Goal: Task Accomplishment & Management: Manage account settings

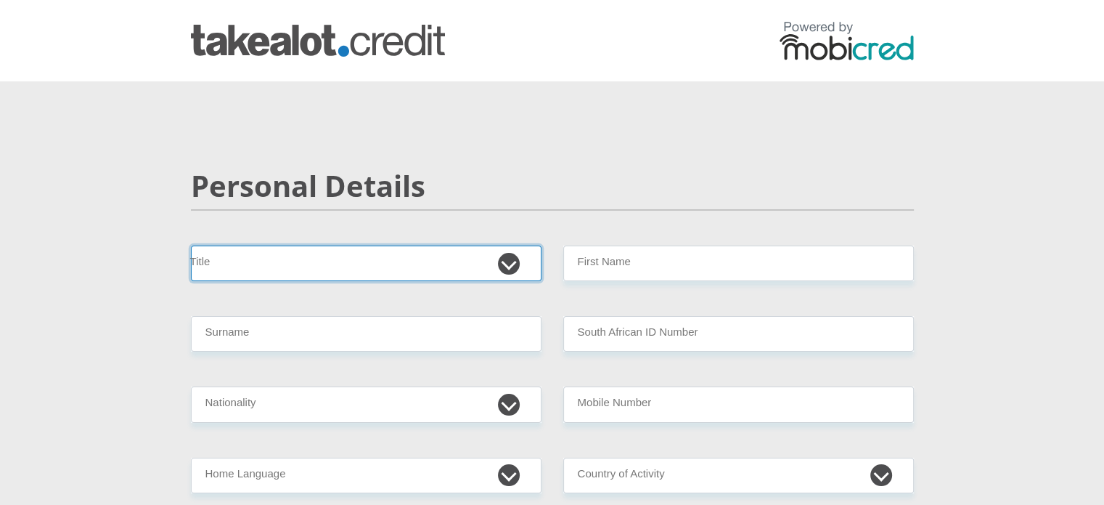
click at [317, 261] on select "Mr Ms Mrs Dr Other" at bounding box center [366, 263] width 351 height 36
click at [191, 245] on select "Mr Ms Mrs Dr Other" at bounding box center [366, 263] width 351 height 36
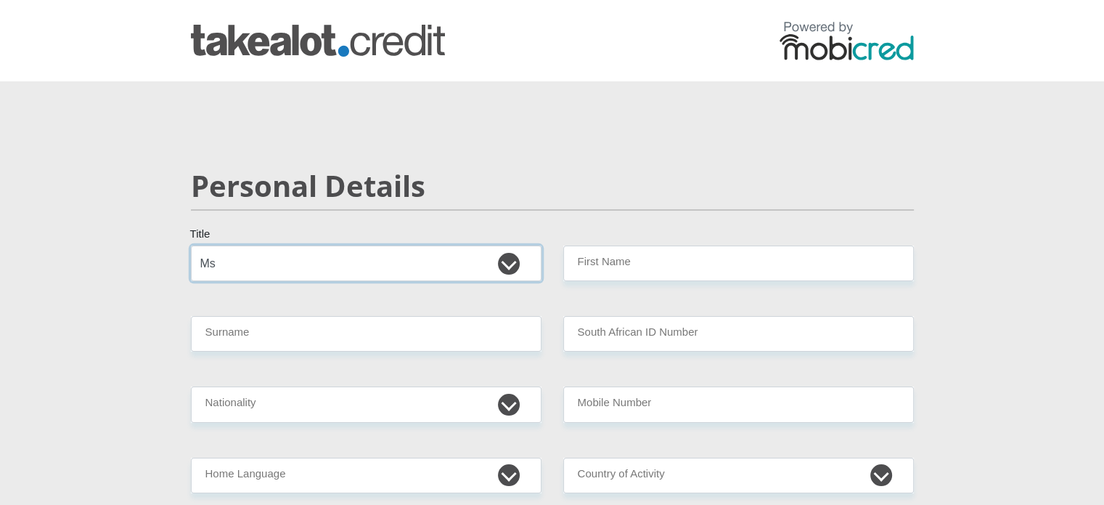
click at [264, 251] on select "Mr Ms Mrs Dr Other" at bounding box center [366, 263] width 351 height 36
select select "Mr"
click at [191, 245] on select "Mr Ms Mrs Dr Other" at bounding box center [366, 263] width 351 height 36
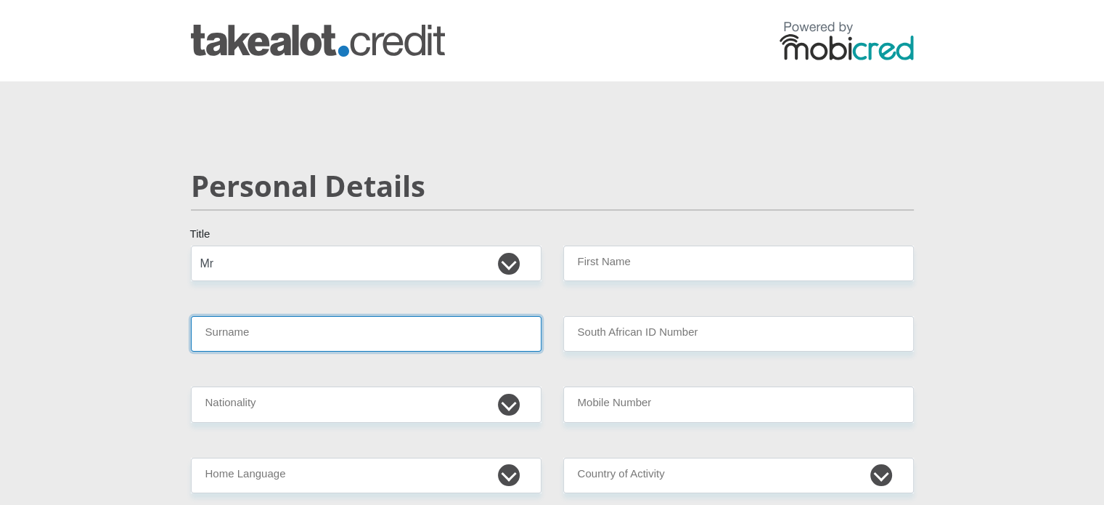
click at [258, 345] on input "Surname" at bounding box center [366, 334] width 351 height 36
type input "f"
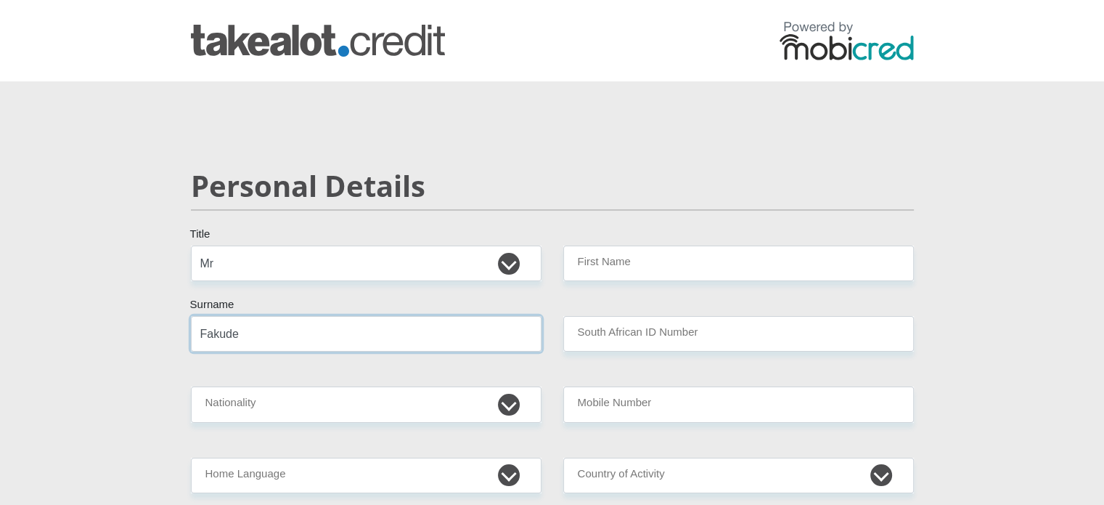
type input "Fakude"
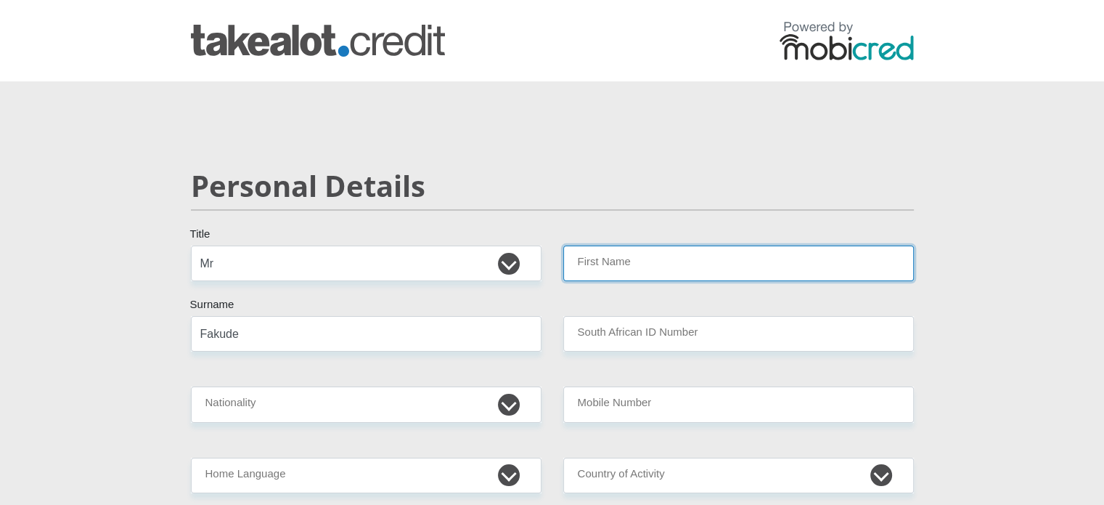
click at [654, 253] on input "First Name" at bounding box center [738, 263] width 351 height 36
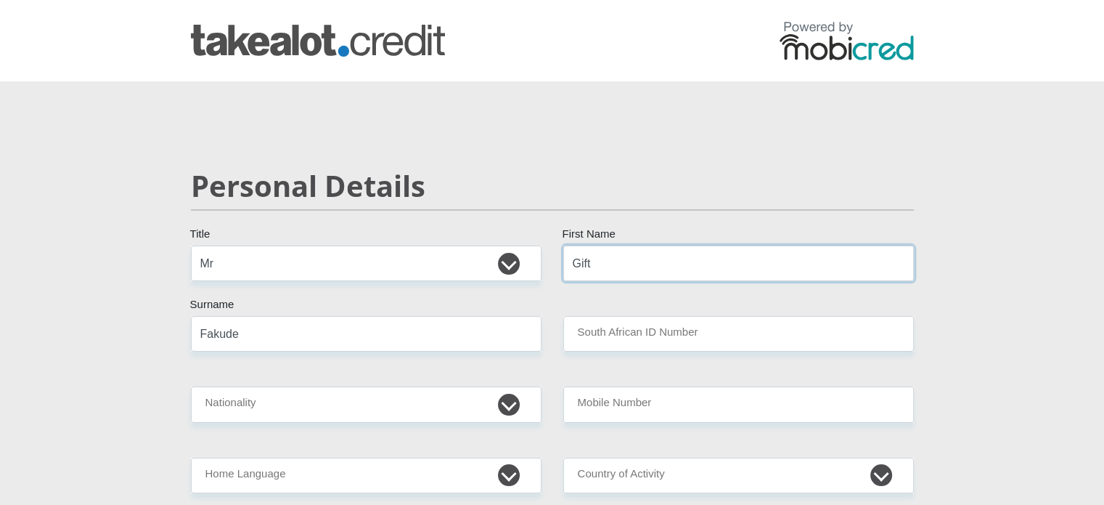
type input "Gift"
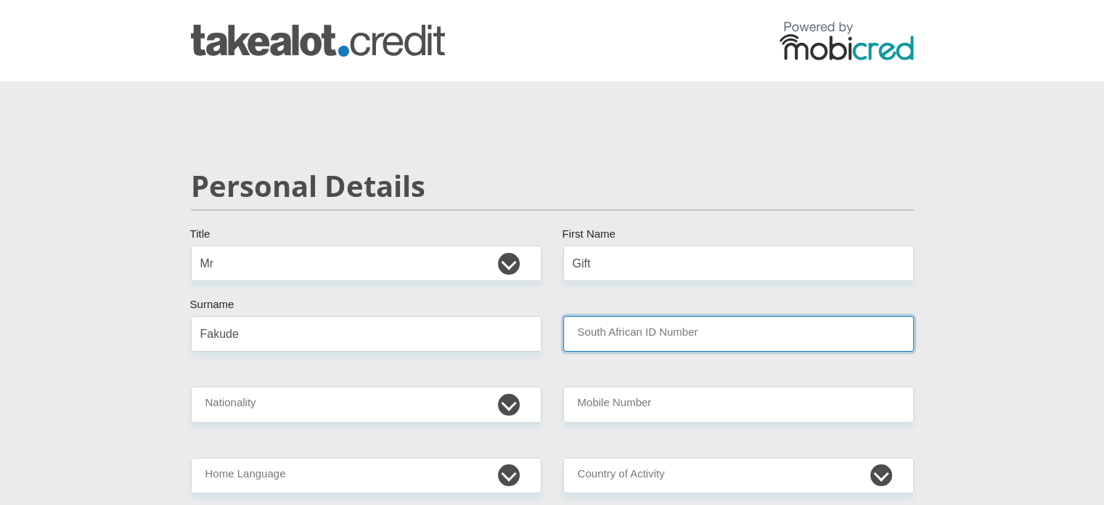
click at [587, 342] on input "South African ID Number" at bounding box center [738, 334] width 351 height 36
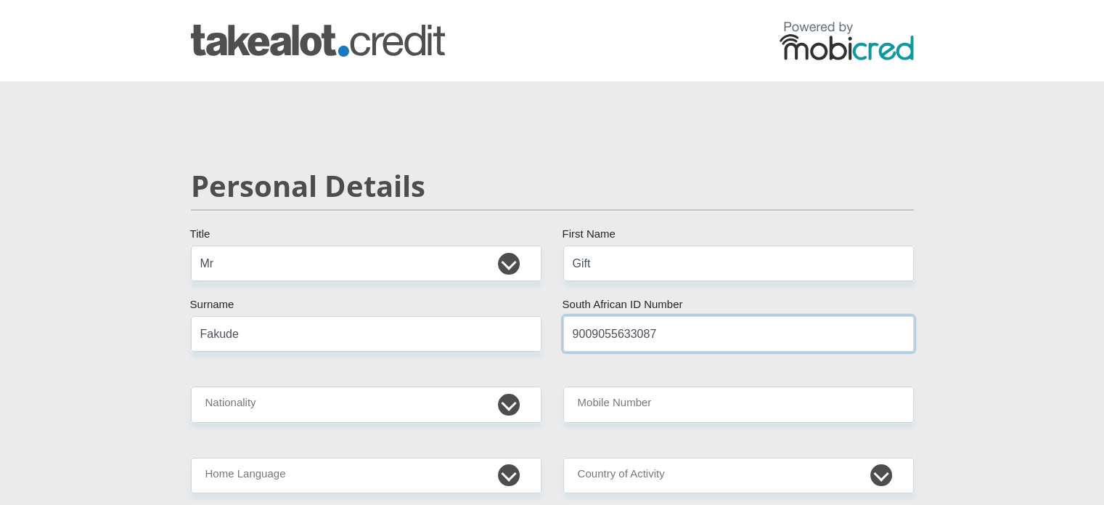
type input "9009055633087"
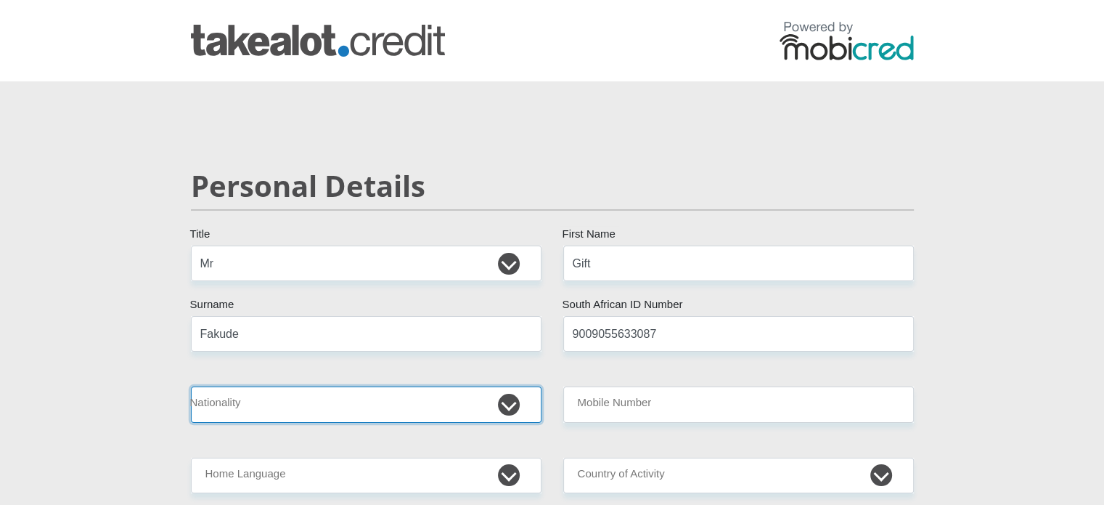
click at [345, 395] on select "South Africa Afghanistan Aland Islands Albania Algeria America Samoa American V…" at bounding box center [366, 404] width 351 height 36
select select "ZAF"
click at [191, 386] on select "South Africa Afghanistan Aland Islands Albania Algeria America Samoa American V…" at bounding box center [366, 404] width 351 height 36
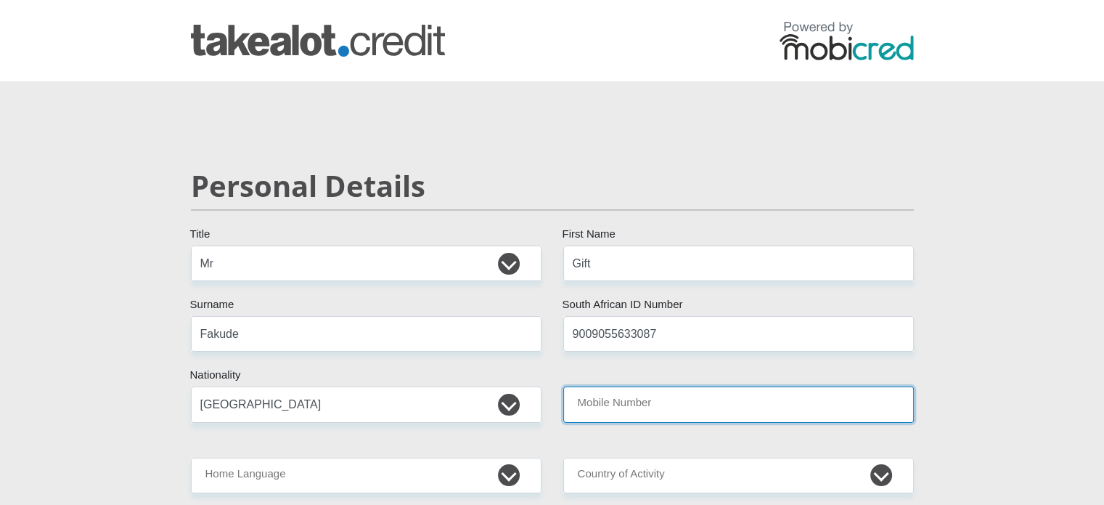
click at [680, 400] on input "Mobile Number" at bounding box center [738, 404] width 351 height 36
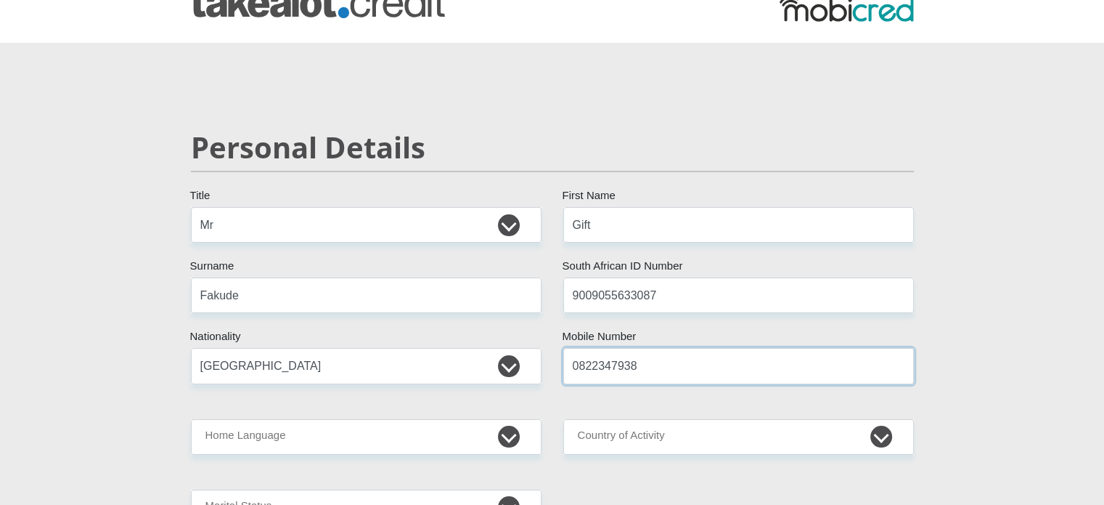
scroll to position [73, 0]
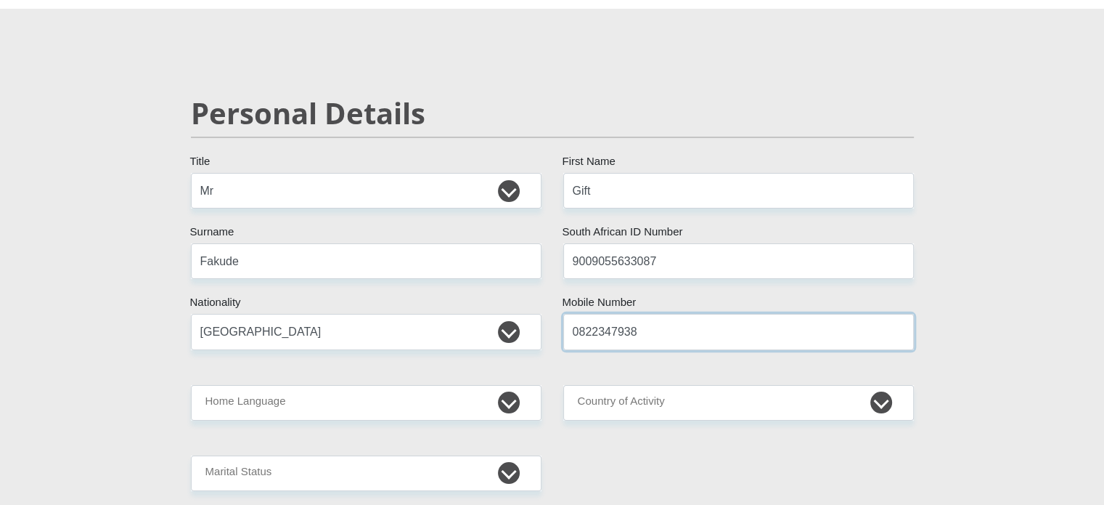
type input "0822347938"
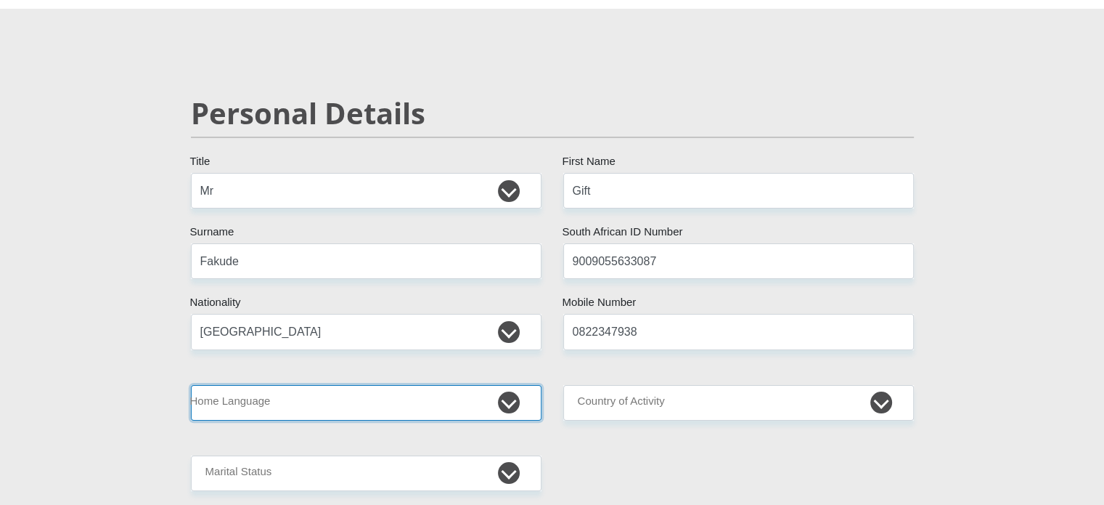
click at [476, 394] on select "Afrikaans English Sepedi South Ndebele Southern Sotho Swati Tsonga Tswana Venda…" at bounding box center [366, 403] width 351 height 36
select select "zul"
click at [191, 385] on select "Afrikaans English Sepedi South Ndebele Southern Sotho Swati Tsonga Tswana Venda…" at bounding box center [366, 403] width 351 height 36
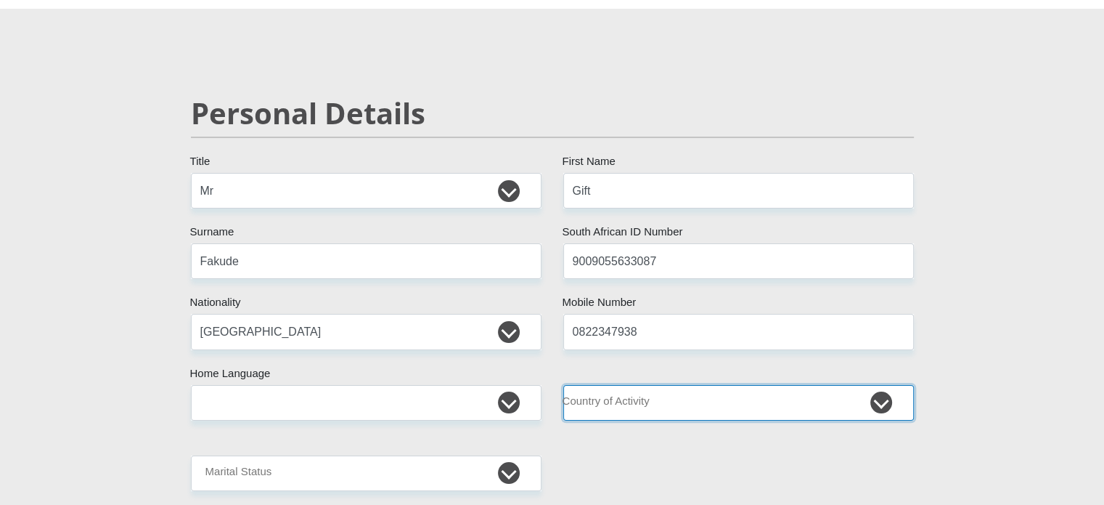
click at [688, 410] on select "South Africa Afghanistan Aland Islands Albania Algeria America Samoa American V…" at bounding box center [738, 403] width 351 height 36
select select "ZAF"
click at [563, 385] on select "South Africa Afghanistan Aland Islands Albania Algeria America Samoa American V…" at bounding box center [738, 403] width 351 height 36
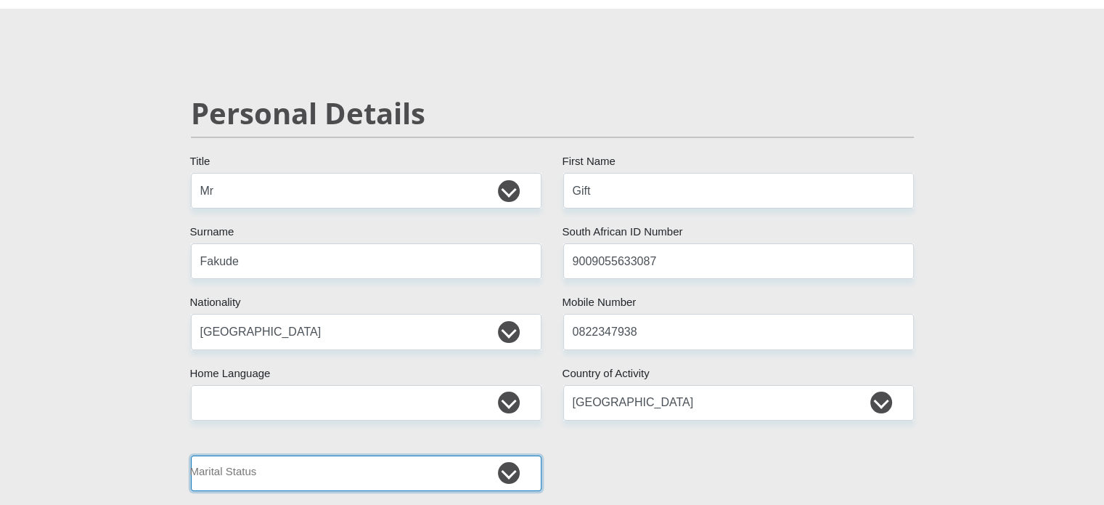
click at [235, 463] on select "Married ANC Single Divorced Widowed Married COP or Customary Law" at bounding box center [366, 473] width 351 height 36
select select "2"
click at [191, 455] on select "Married ANC Single Divorced Widowed Married COP or Customary Law" at bounding box center [366, 473] width 351 height 36
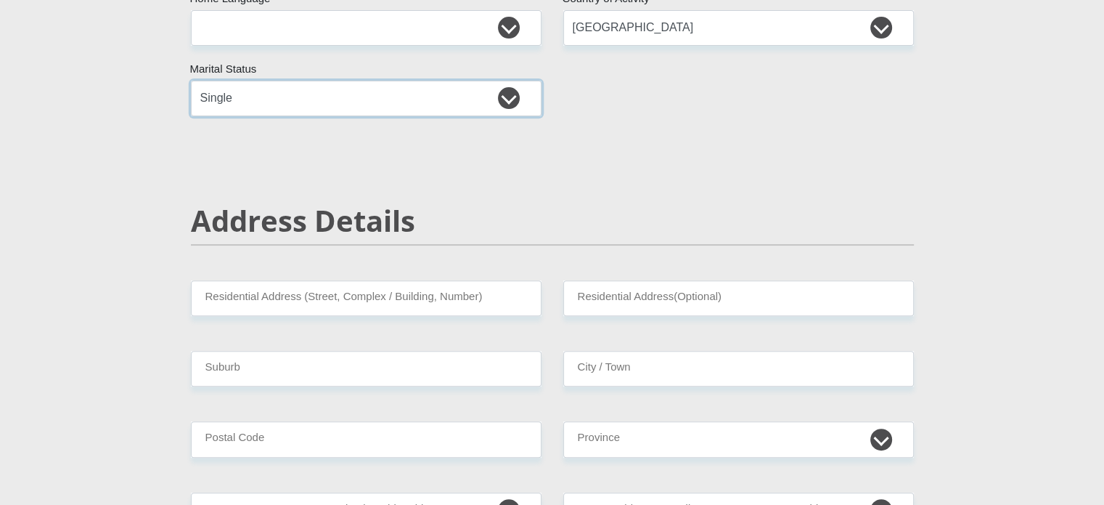
scroll to position [508, 0]
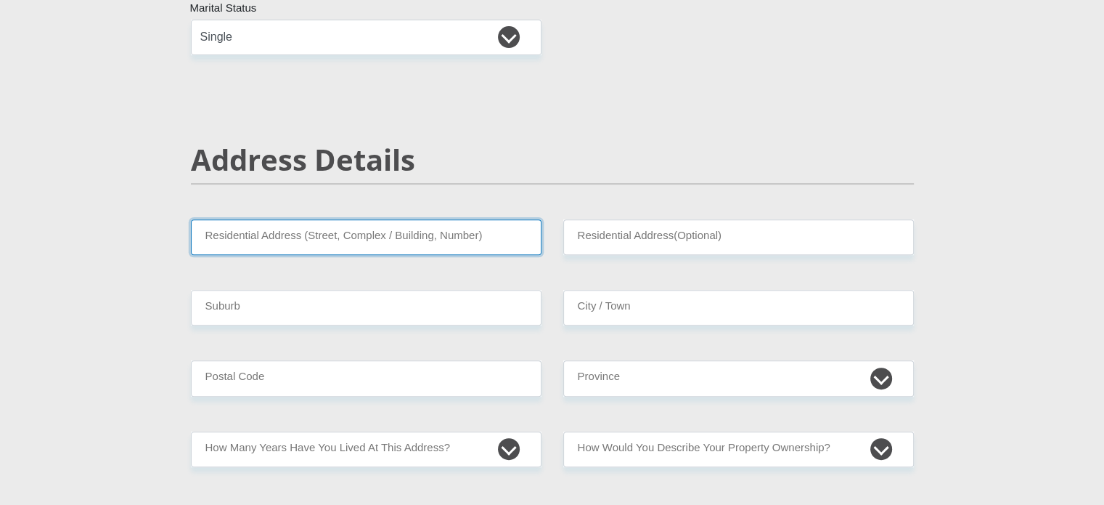
click at [245, 233] on input "Residential Address (Street, Complex / Building, Number)" at bounding box center [366, 237] width 351 height 36
type input "23 GRADUATE STREET"
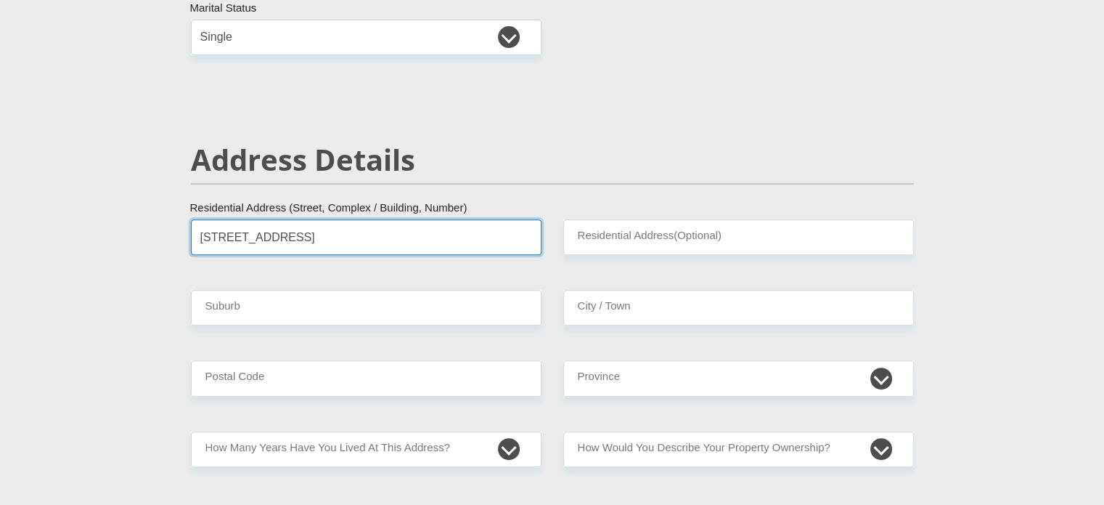
type input "BEHLAR 8"
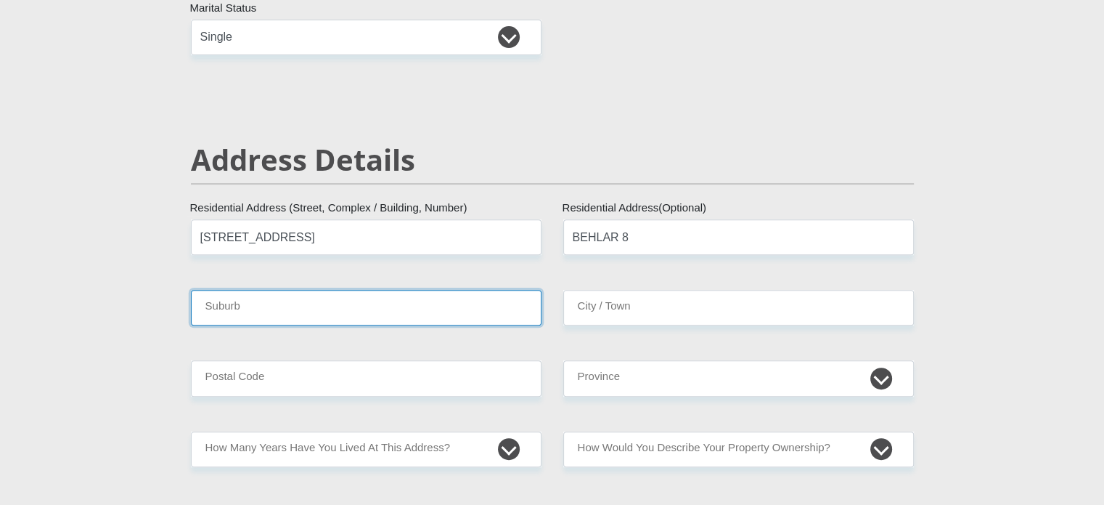
type input "CAPE TOWN"
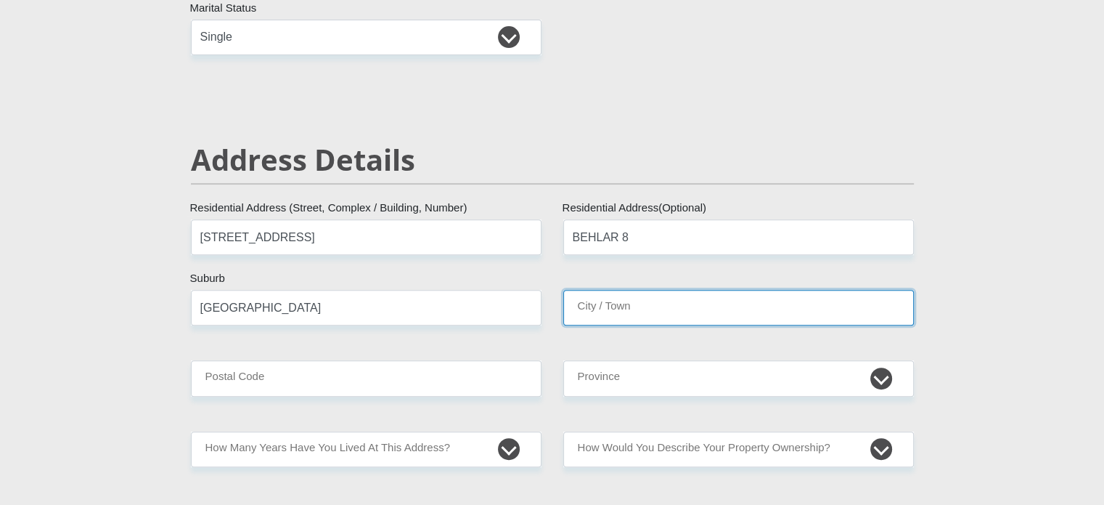
type input "CAPE TOWN"
type input "7439"
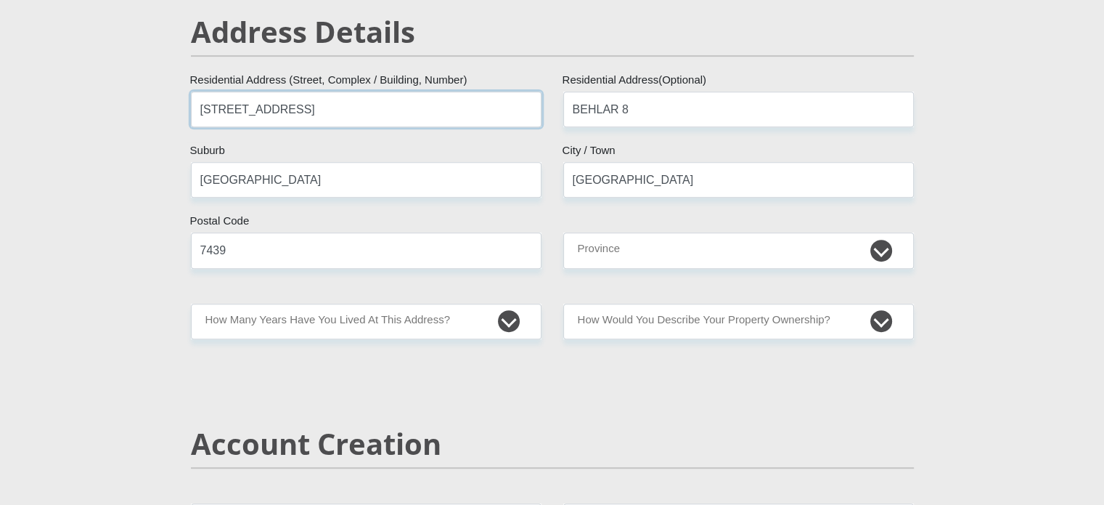
scroll to position [726, 0]
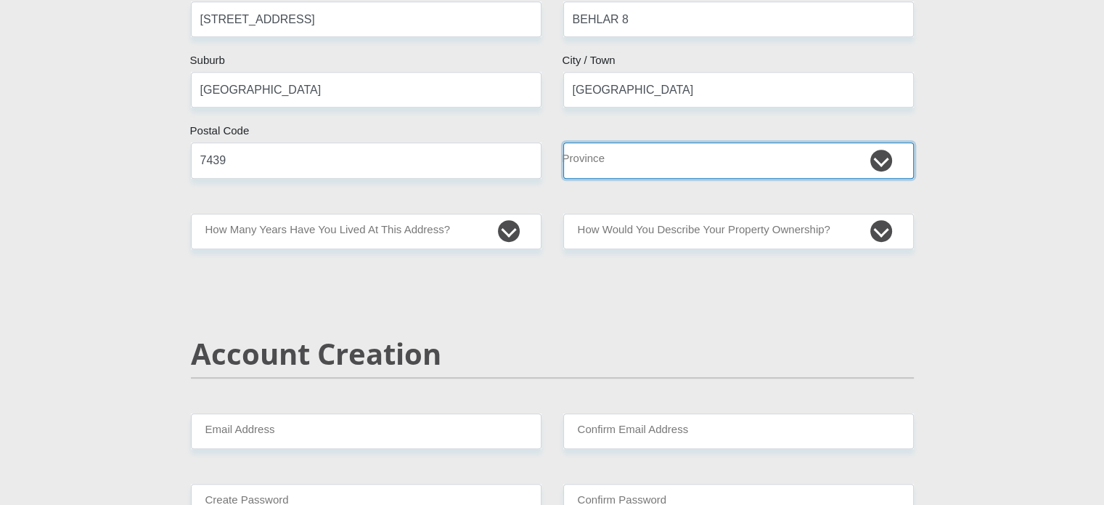
click at [614, 160] on select "Eastern Cape Free State Gauteng KwaZulu-Natal Limpopo Mpumalanga Northern Cape …" at bounding box center [738, 160] width 351 height 36
select select "Western Cape"
click at [563, 142] on select "Eastern Cape Free State Gauteng KwaZulu-Natal Limpopo Mpumalanga Northern Cape …" at bounding box center [738, 160] width 351 height 36
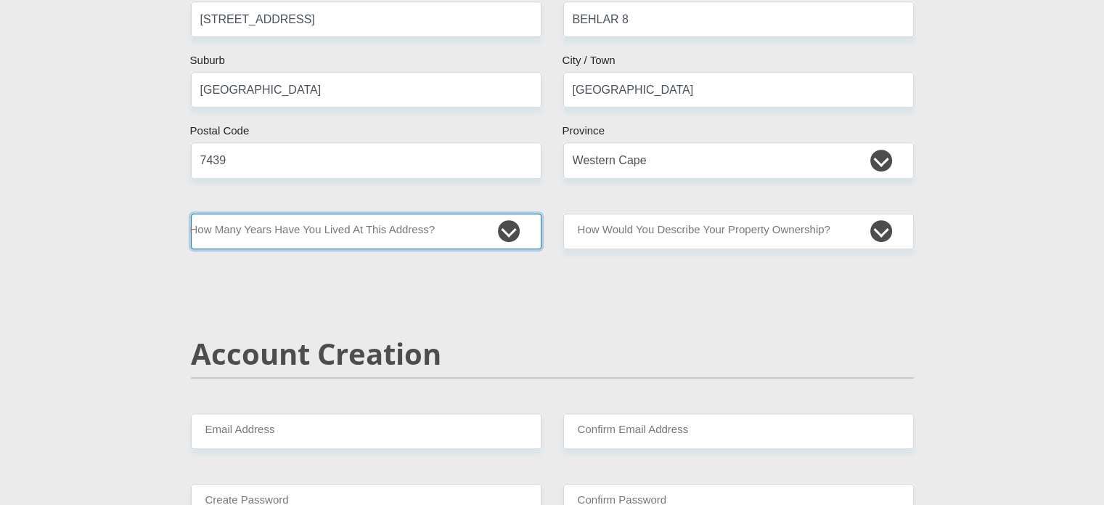
click at [316, 223] on select "less than 1 year 1-3 years 3-5 years 5+ years" at bounding box center [366, 231] width 351 height 36
select select "2"
click at [191, 213] on select "less than 1 year 1-3 years 3-5 years 5+ years" at bounding box center [366, 231] width 351 height 36
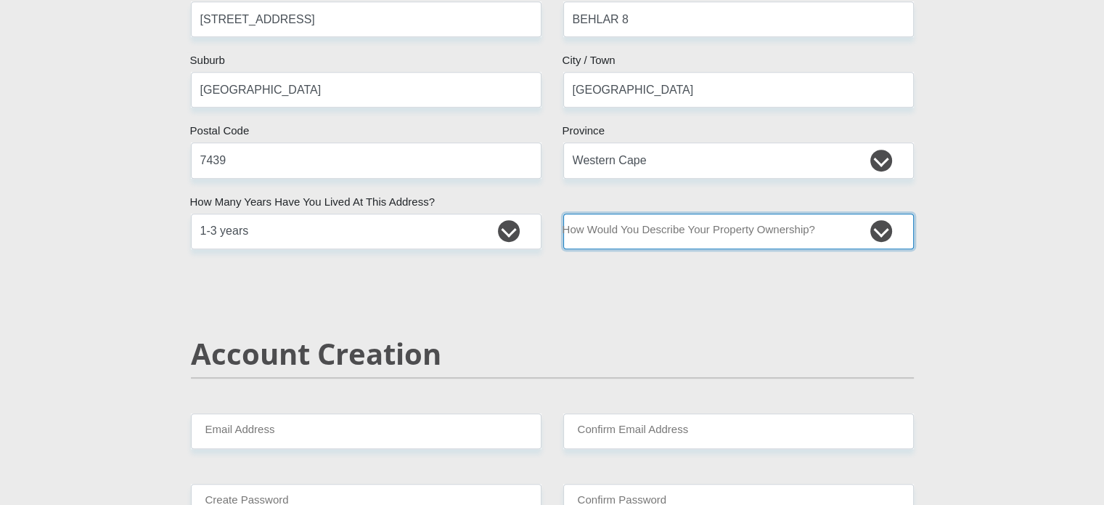
click at [645, 226] on select "Owned Rented Family Owned Company Dwelling" at bounding box center [738, 231] width 351 height 36
select select "Rented"
click at [563, 213] on select "Owned Rented Family Owned Company Dwelling" at bounding box center [738, 231] width 351 height 36
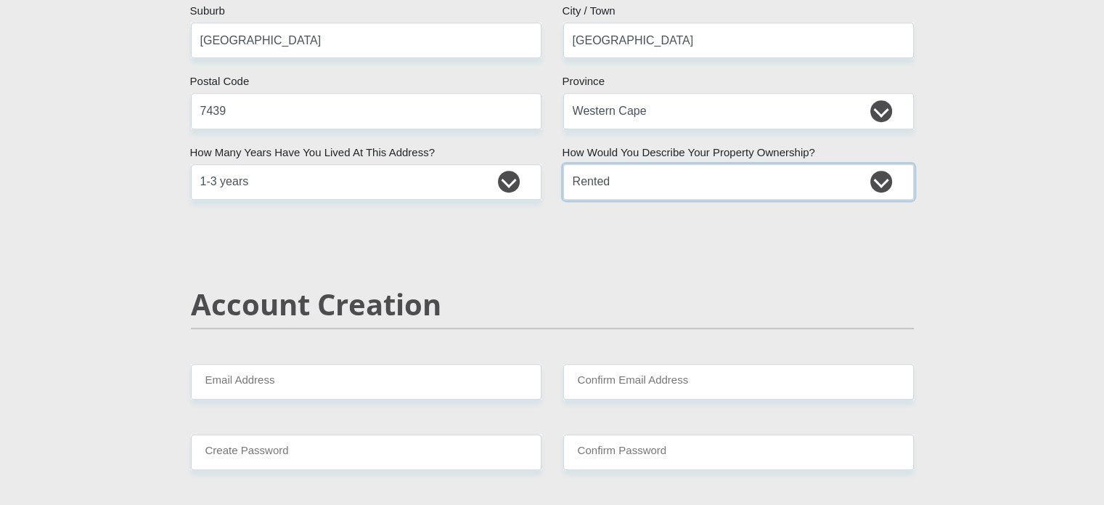
scroll to position [871, 0]
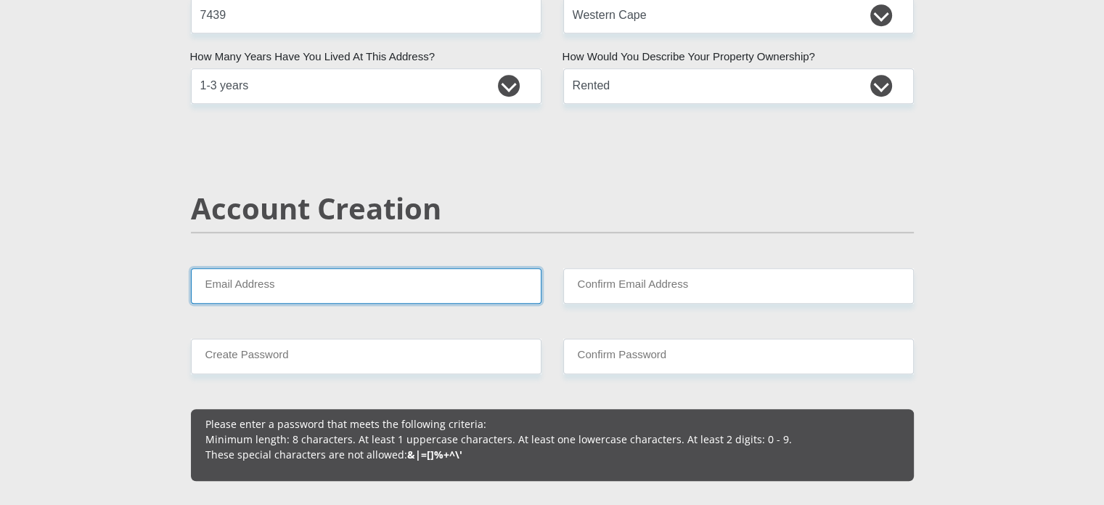
click at [341, 295] on input "Email Address" at bounding box center [366, 286] width 351 height 36
type input "sollyguga@gmail.com"
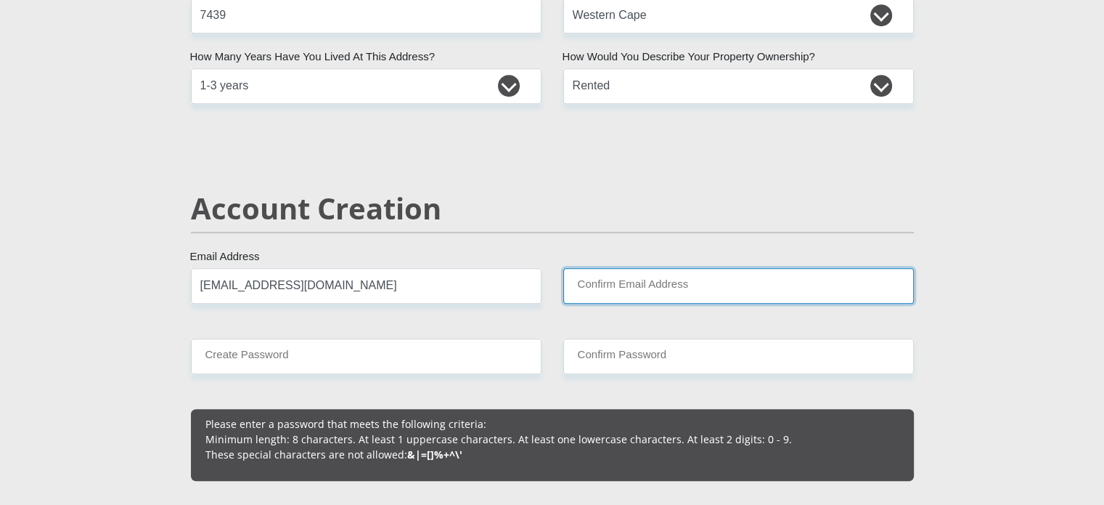
type input "sollyguga@gmail.com"
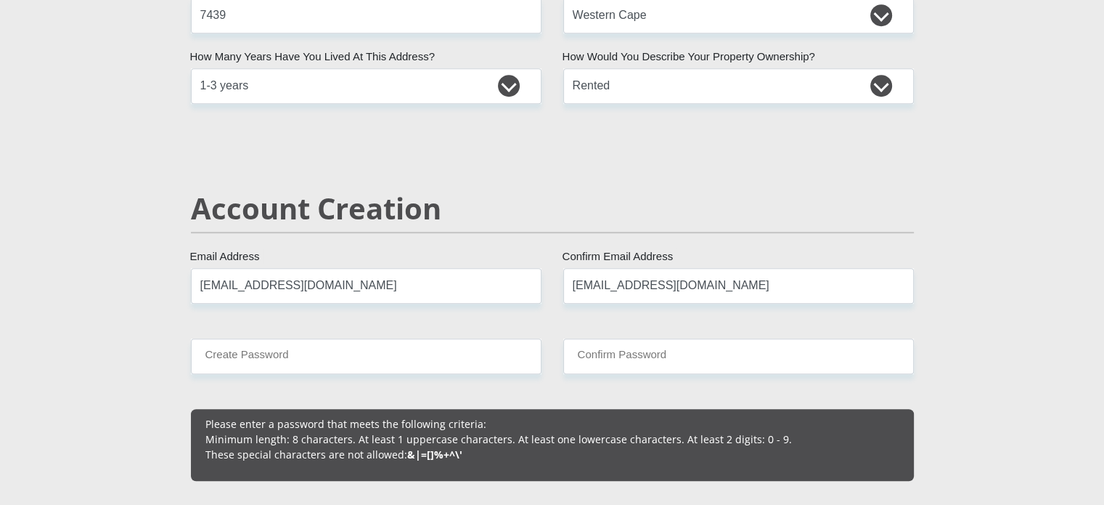
type input "0822347938"
type input "S"
type input "GUGA"
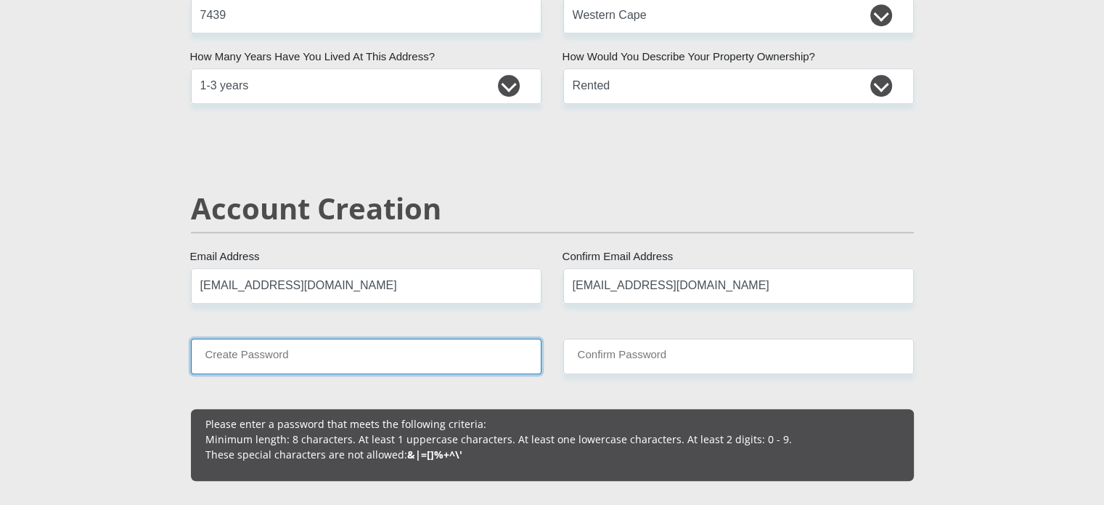
click at [454, 352] on input "Create Password" at bounding box center [366, 356] width 351 height 36
type input "h"
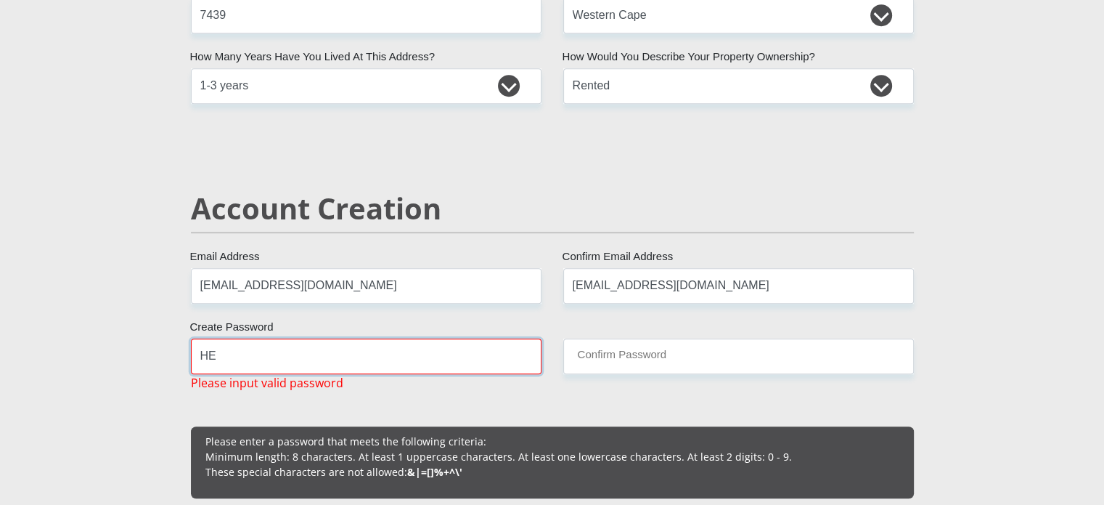
type input "H"
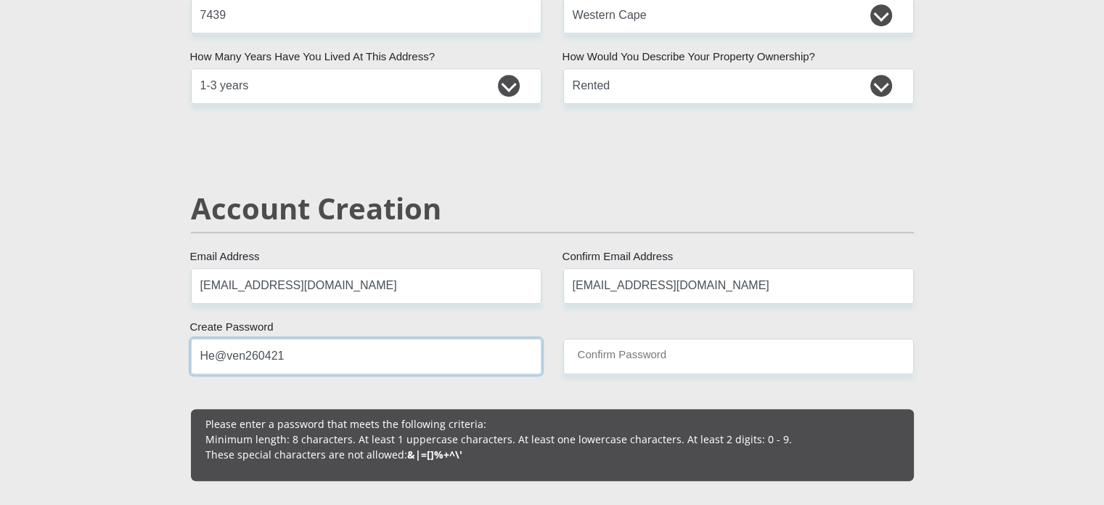
drag, startPoint x: 295, startPoint y: 362, endPoint x: 205, endPoint y: 359, distance: 90.1
click at [205, 359] on input "He@ven260421" at bounding box center [366, 356] width 351 height 36
click at [296, 346] on input "He@ven260421" at bounding box center [366, 356] width 351 height 36
drag, startPoint x: 261, startPoint y: 354, endPoint x: 139, endPoint y: 354, distance: 122.0
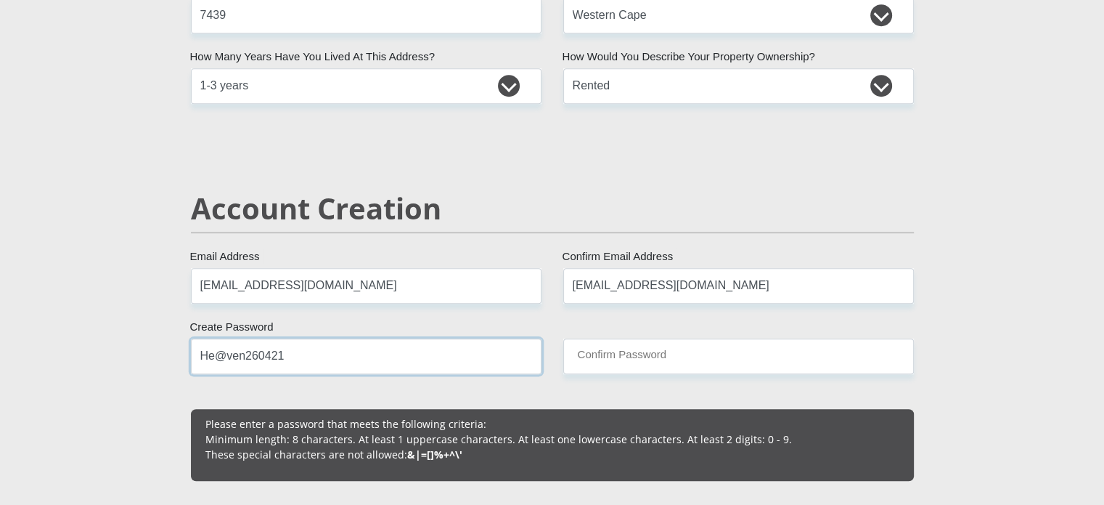
type input "He@ven260421"
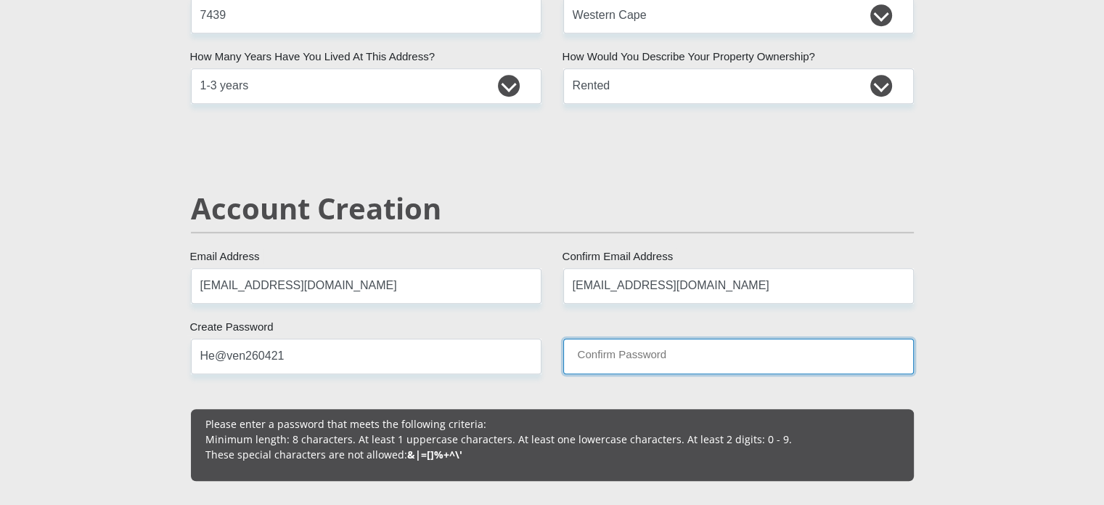
click at [651, 353] on input "Confirm Password" at bounding box center [738, 356] width 351 height 36
paste input "He@ven260421"
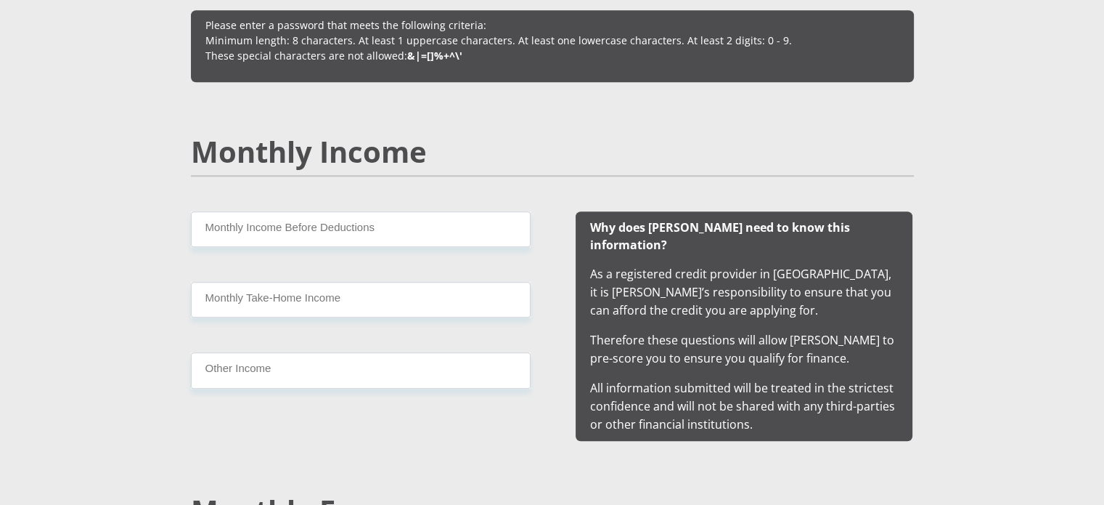
scroll to position [1307, 0]
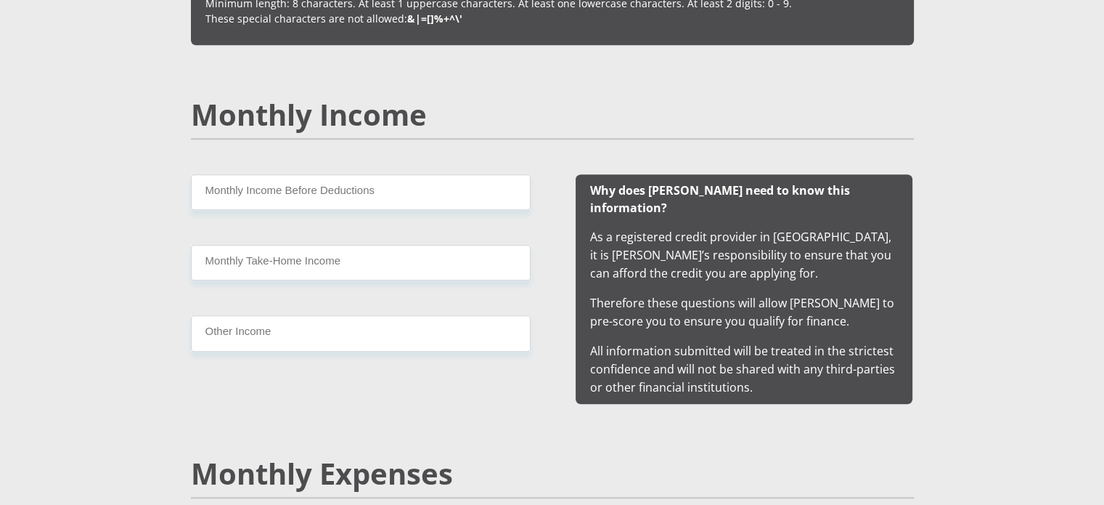
type input "He@ven260421"
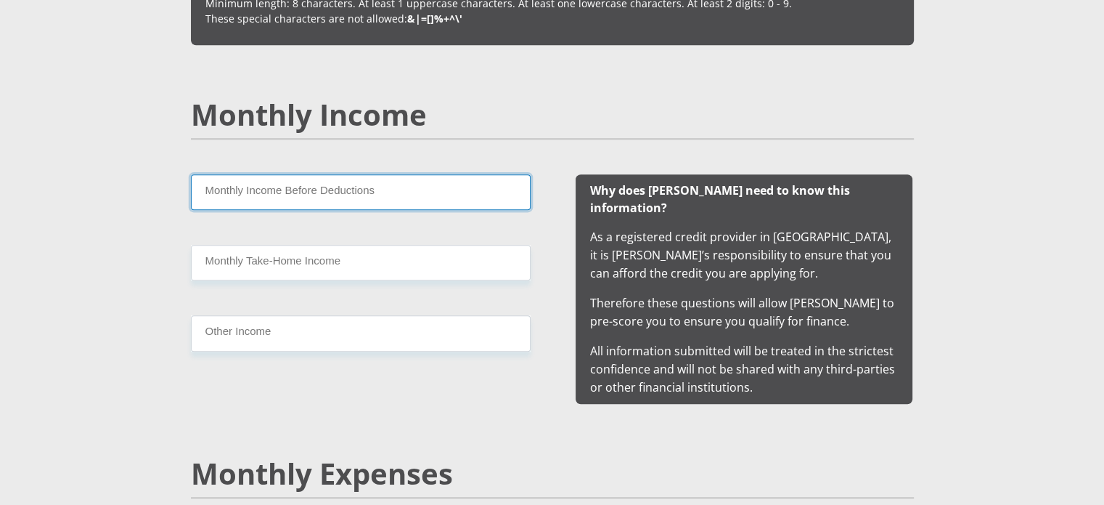
click at [357, 191] on input "Monthly Income Before Deductions" at bounding box center [361, 192] width 340 height 36
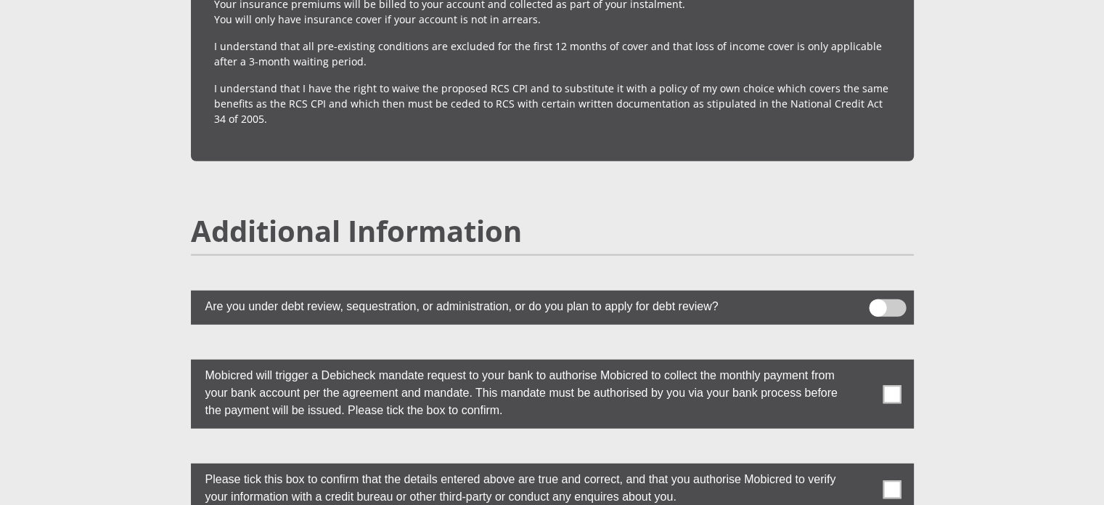
scroll to position [3921, 0]
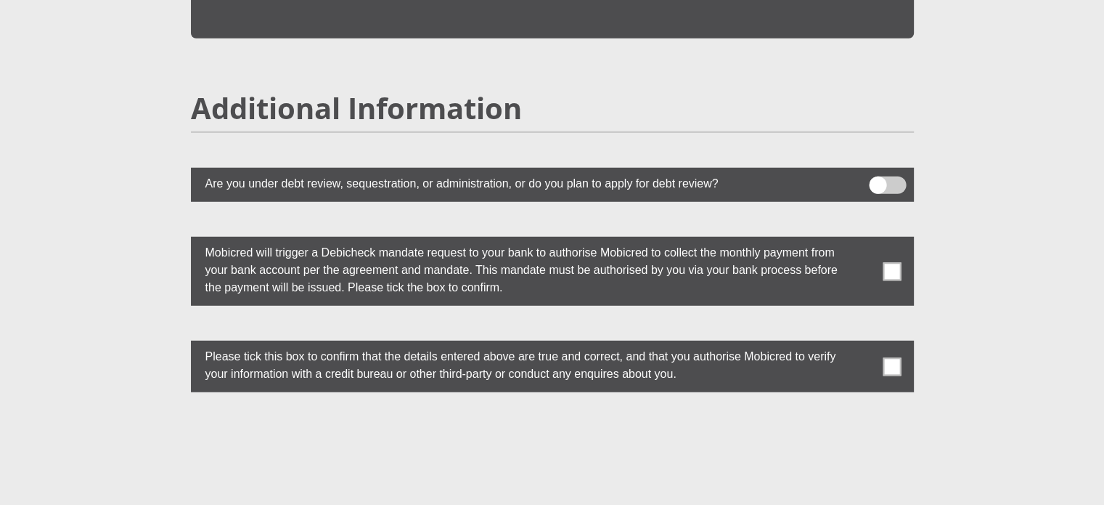
click at [889, 262] on span at bounding box center [892, 271] width 18 height 18
click at [863, 240] on input "checkbox" at bounding box center [863, 240] width 0 height 0
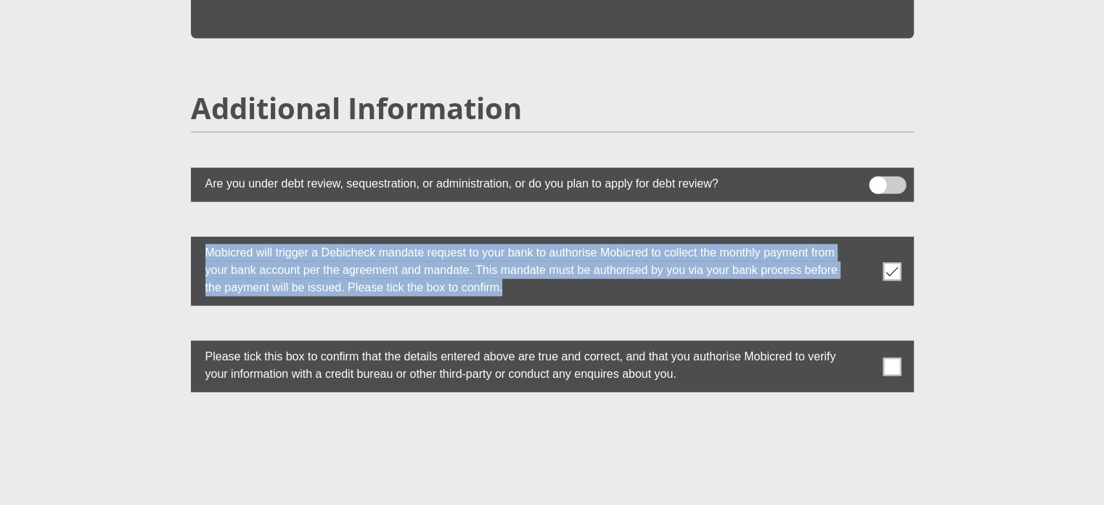
drag, startPoint x: 895, startPoint y: 142, endPoint x: 862, endPoint y: 242, distance: 105.4
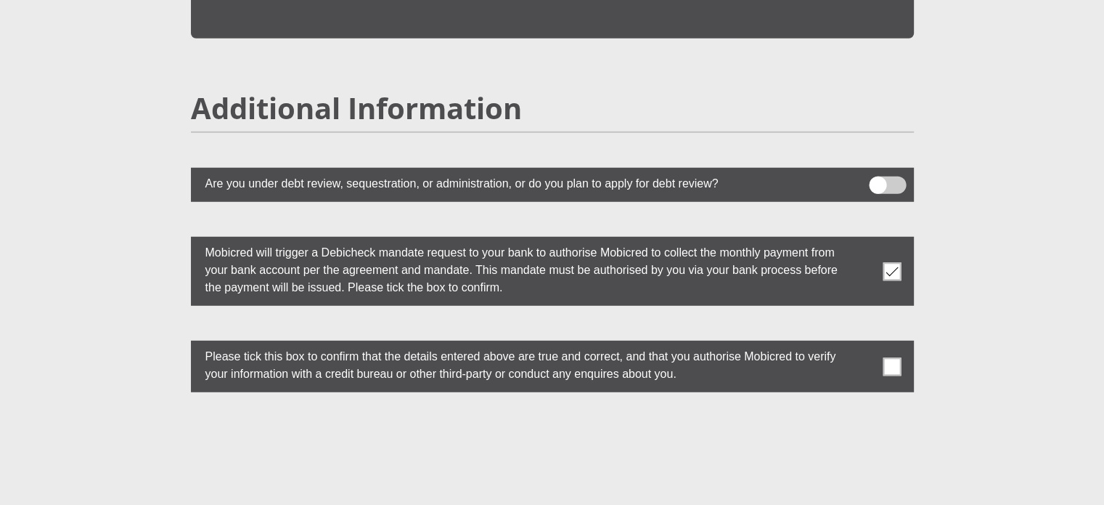
click at [895, 357] on span at bounding box center [892, 366] width 18 height 18
click at [863, 344] on input "checkbox" at bounding box center [863, 344] width 0 height 0
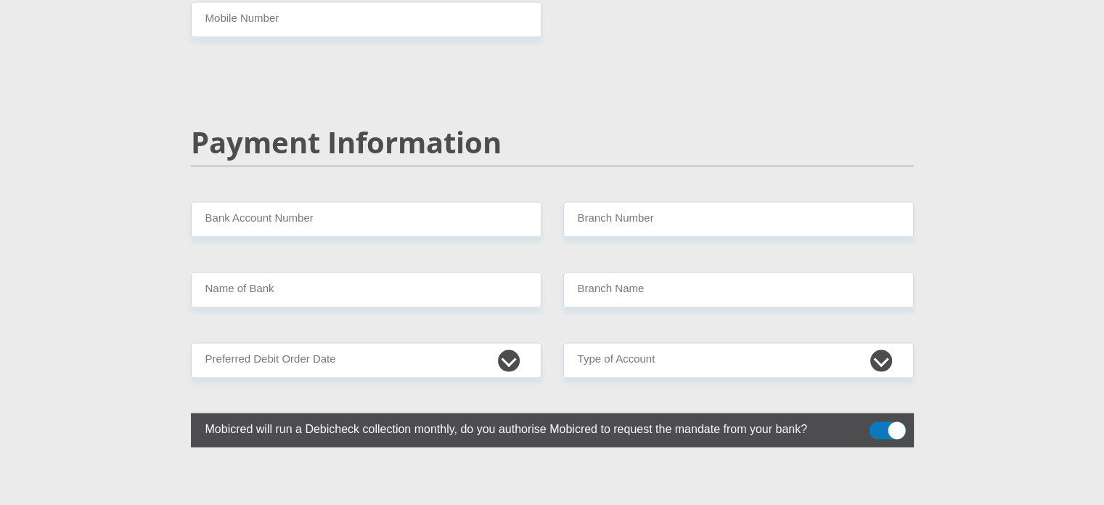
scroll to position [2825, 0]
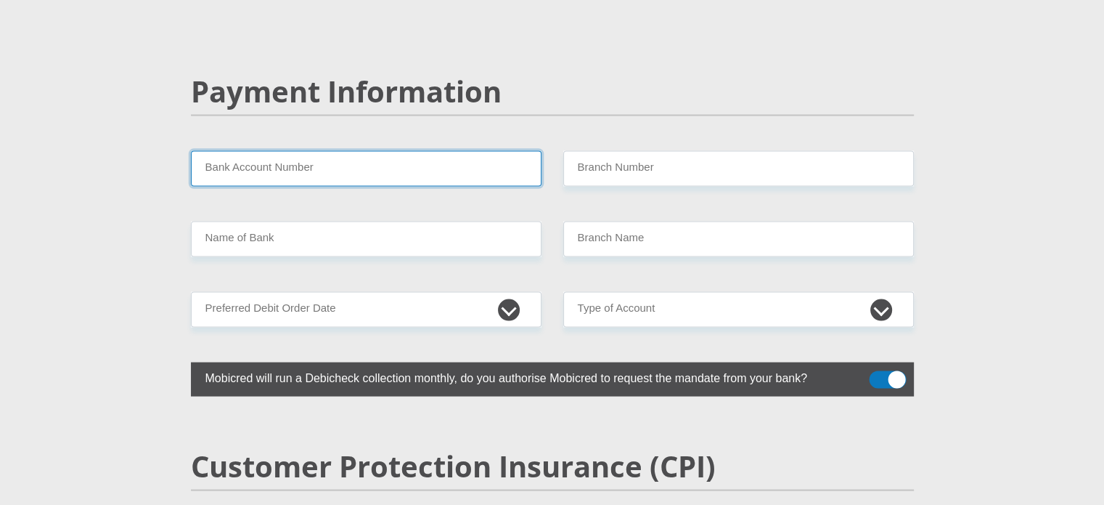
click at [319, 151] on input "Bank Account Number" at bounding box center [366, 169] width 351 height 36
click at [314, 151] on input "Bank Account Number" at bounding box center [366, 169] width 351 height 36
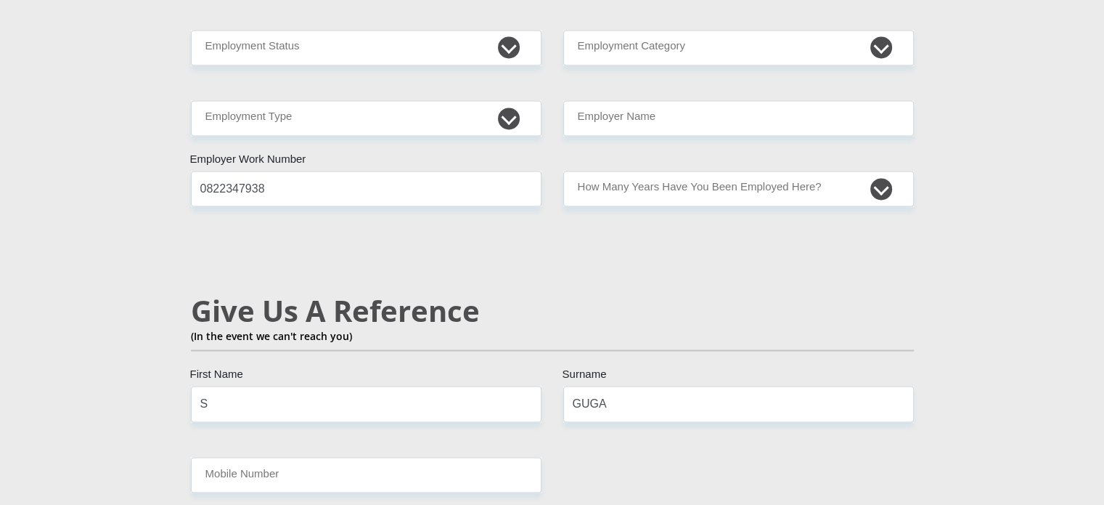
scroll to position [2461, 0]
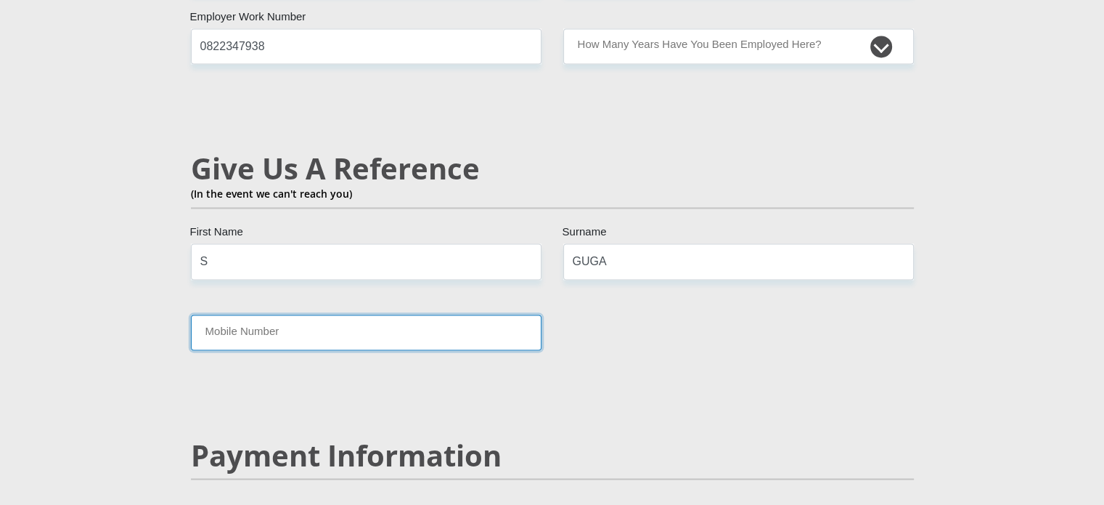
click at [266, 314] on input "Mobile Number" at bounding box center [366, 332] width 351 height 36
type input "0822347938"
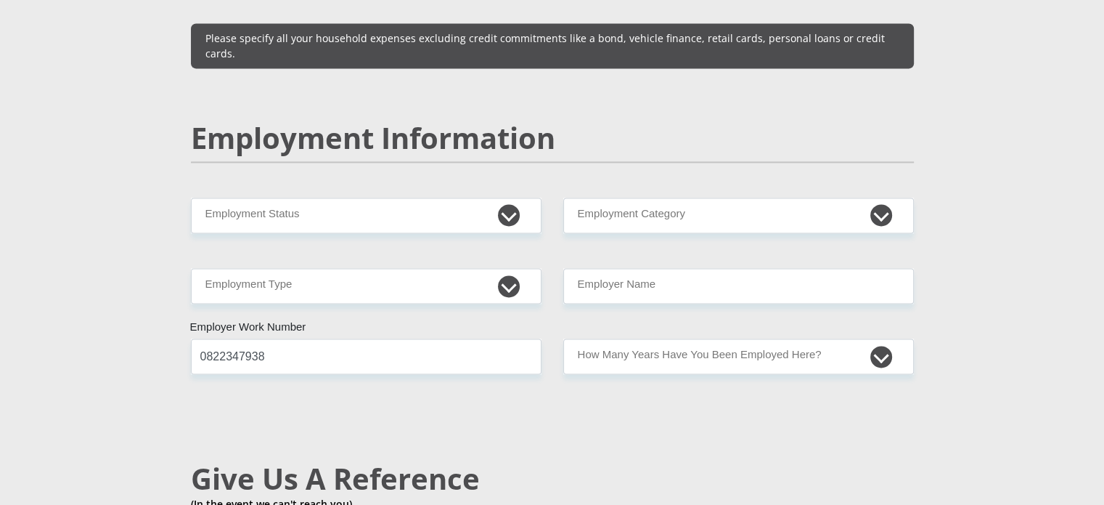
scroll to position [2026, 0]
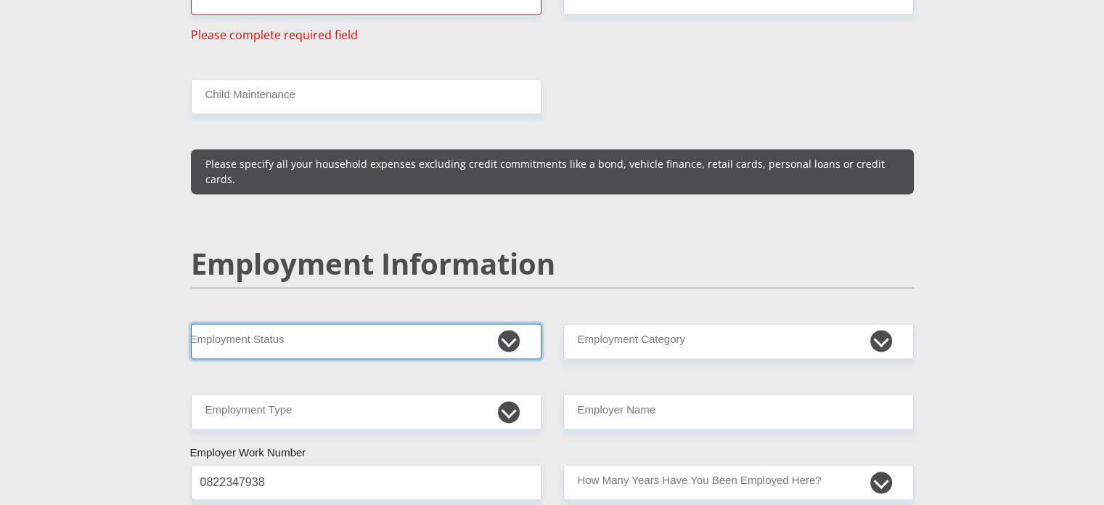
click at [296, 323] on select "Permanent/Full-time Part-time/Casual Contract Worker Self-Employed Housewife Re…" at bounding box center [366, 341] width 351 height 36
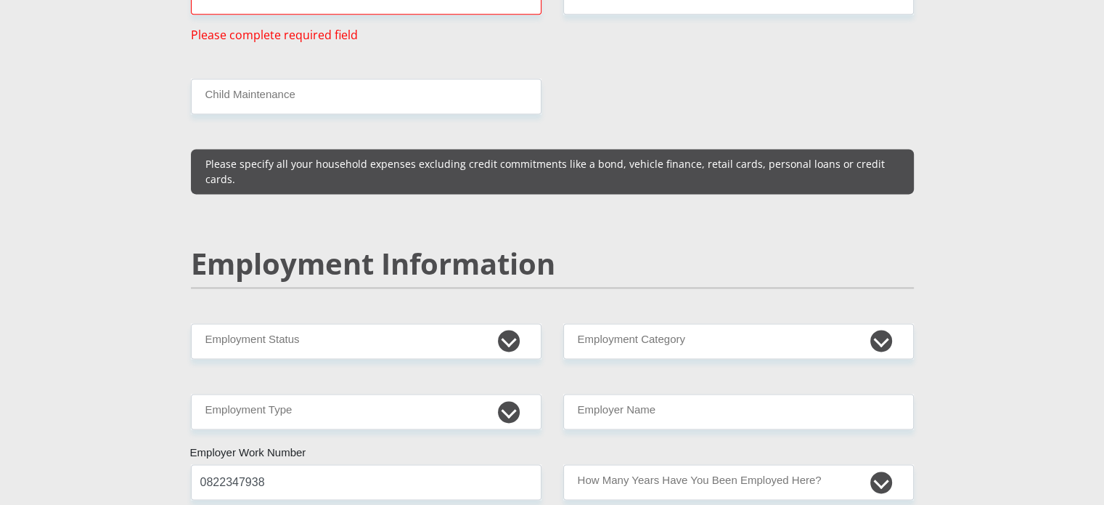
click at [701, 91] on div "Mr Ms Mrs Dr Other Title Gift First Name Fakude Surname 9009055633087 South Afr…" at bounding box center [552, 299] width 745 height 4159
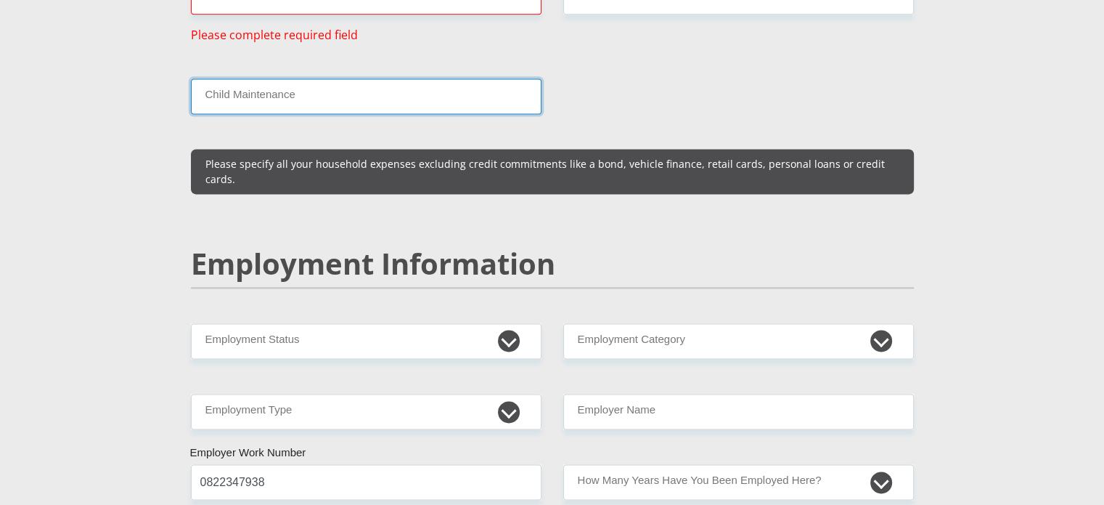
click at [344, 78] on input "Child Maintenance" at bounding box center [366, 96] width 351 height 36
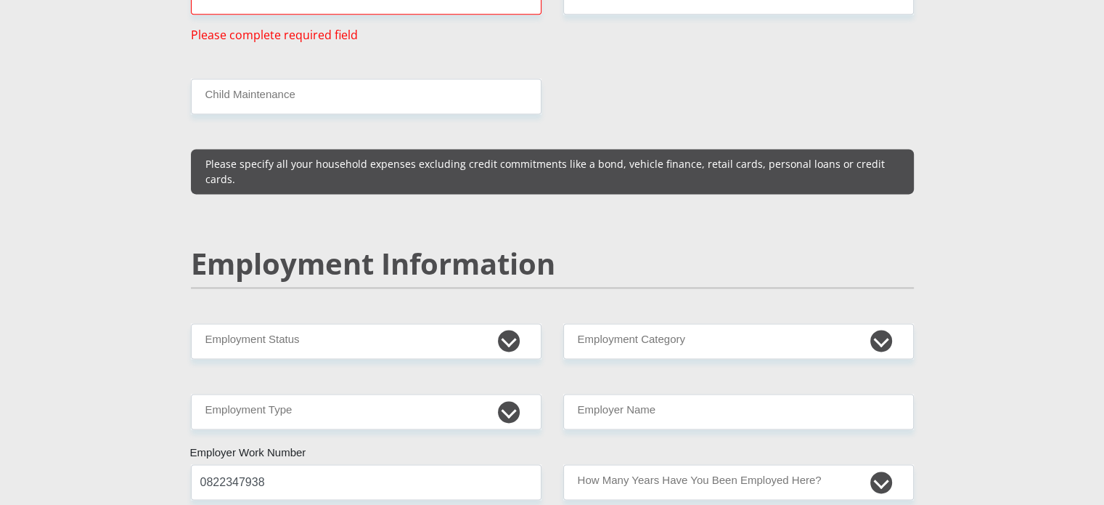
click at [696, 44] on div "Mr Ms Mrs Dr Other Title Gift First Name Fakude Surname 9009055633087 South Afr…" at bounding box center [552, 299] width 745 height 4159
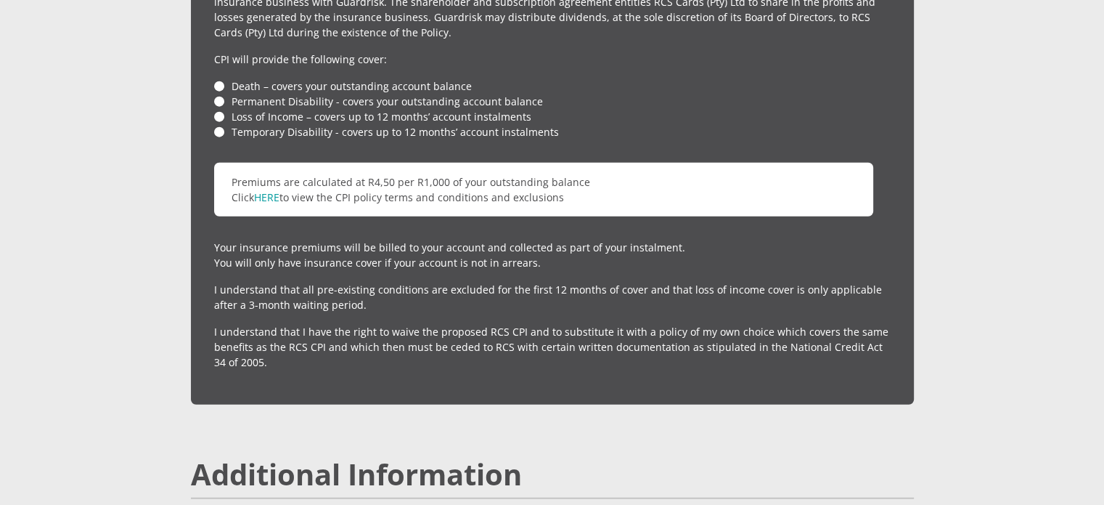
scroll to position [3440, 0]
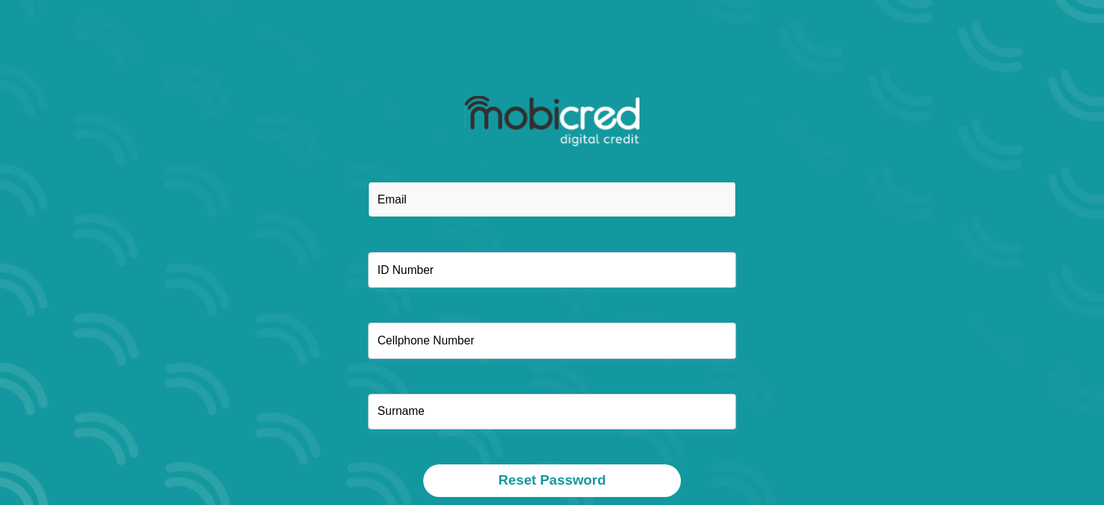
click at [473, 203] on input "email" at bounding box center [552, 200] width 368 height 36
type input "[EMAIL_ADDRESS][DOMAIN_NAME]"
type input "0822347938"
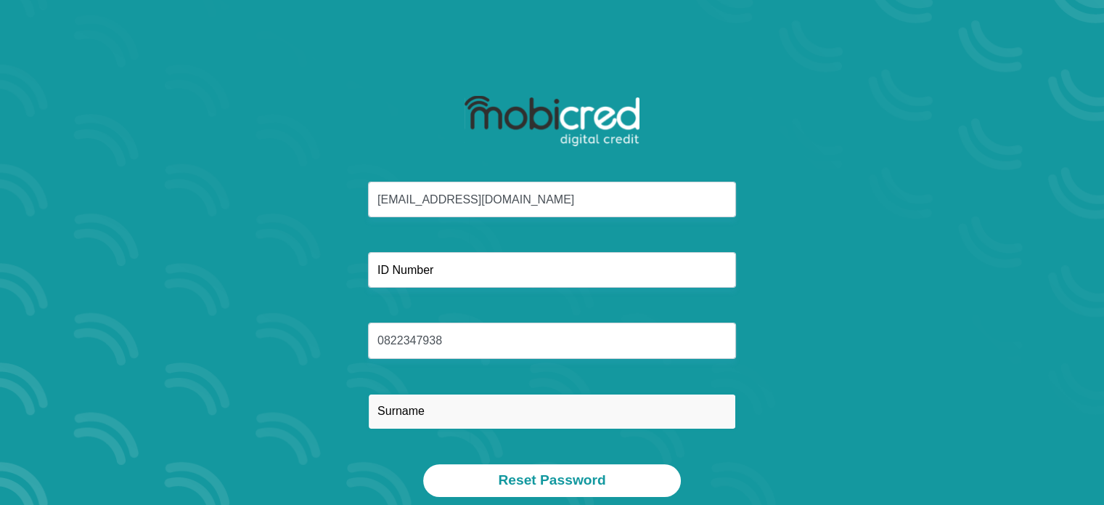
type input "GUGA"
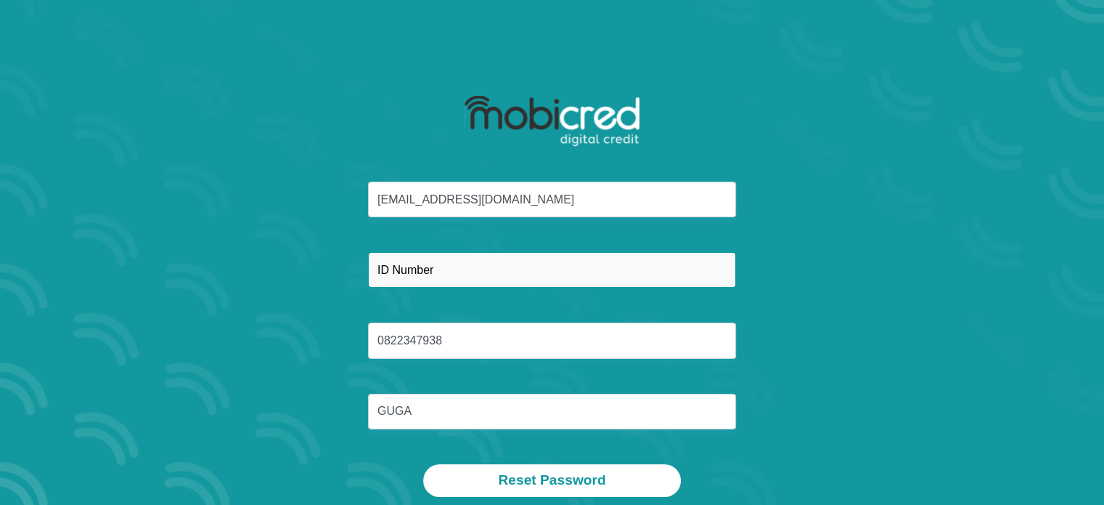
click at [417, 254] on input "text" at bounding box center [552, 270] width 368 height 36
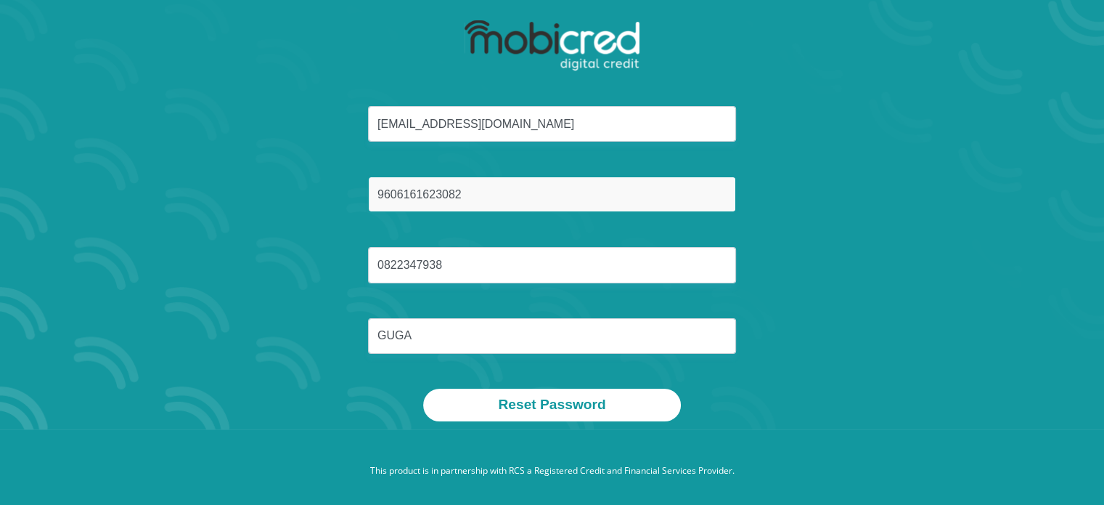
scroll to position [83, 0]
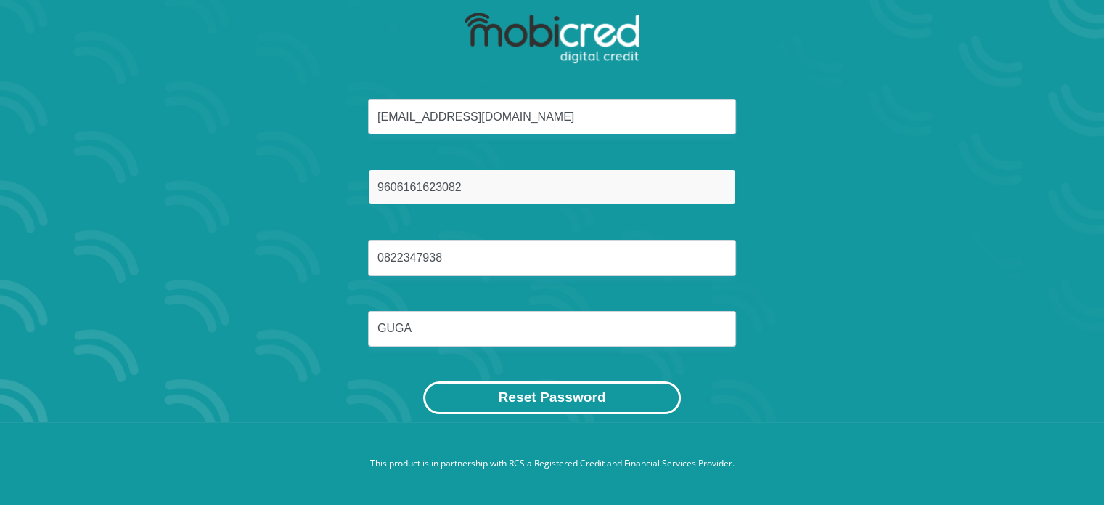
type input "9606161623082"
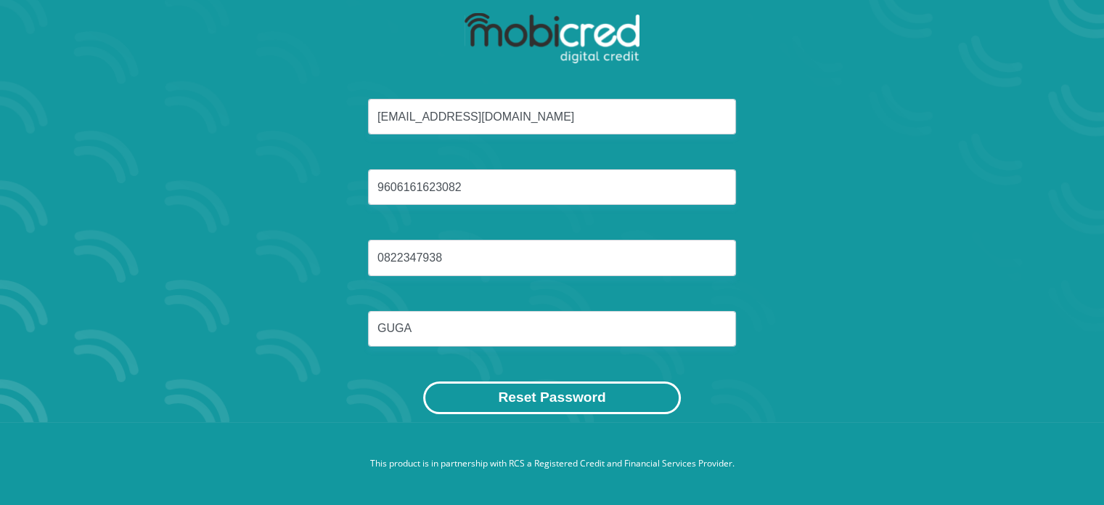
click at [530, 383] on button "Reset Password" at bounding box center [551, 397] width 257 height 33
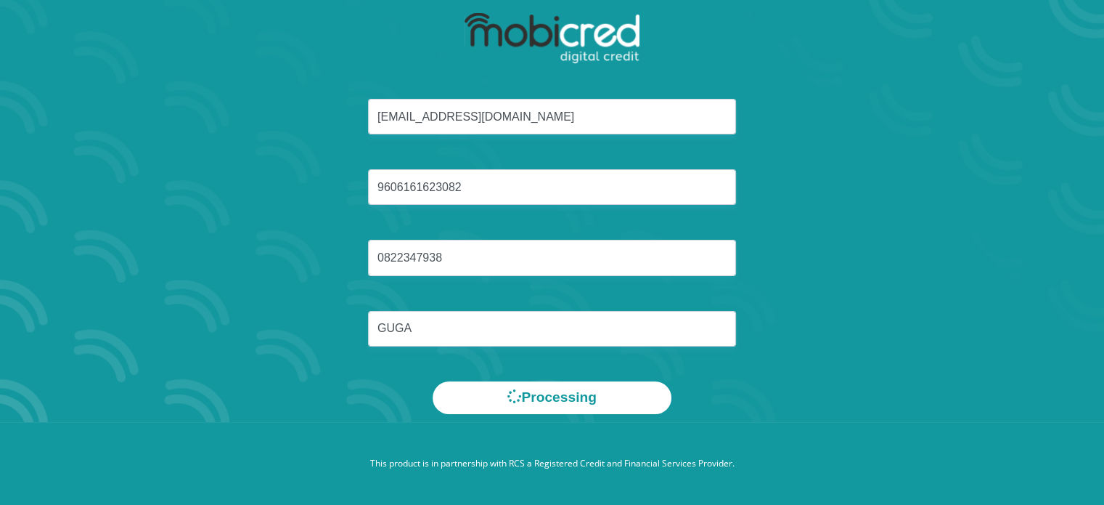
scroll to position [0, 0]
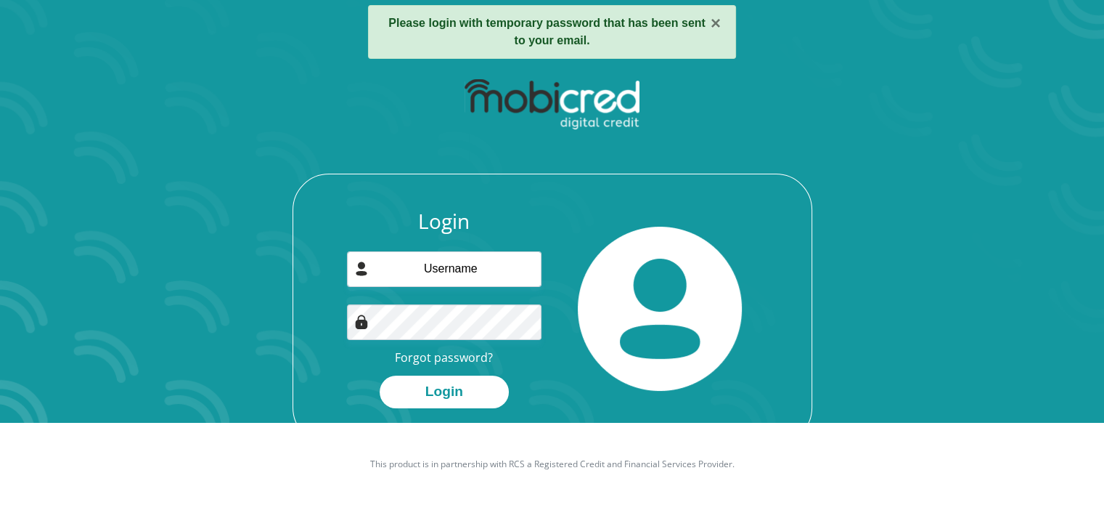
scroll to position [83, 0]
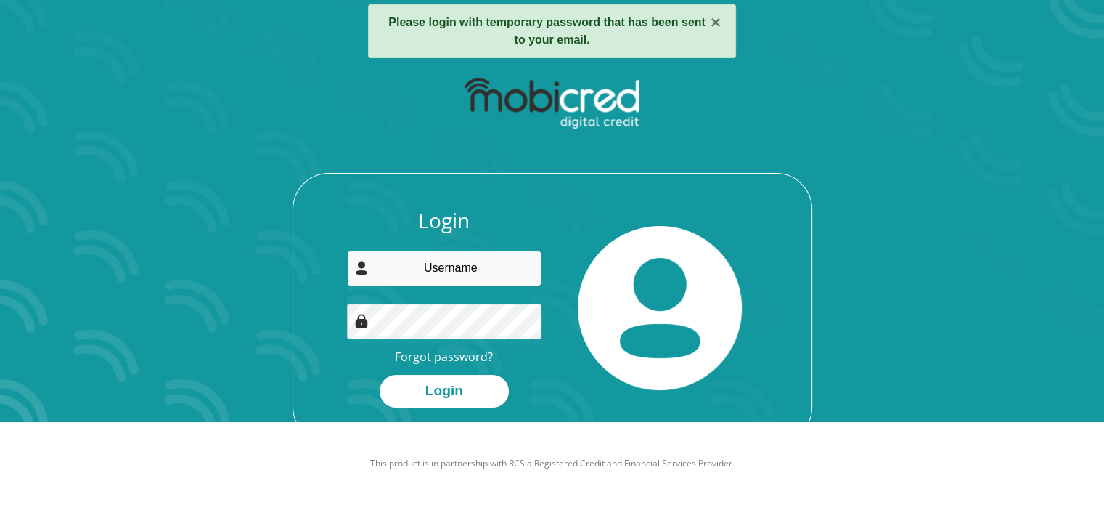
click at [469, 271] on input "email" at bounding box center [444, 269] width 195 height 36
type input "[EMAIL_ADDRESS][DOMAIN_NAME]"
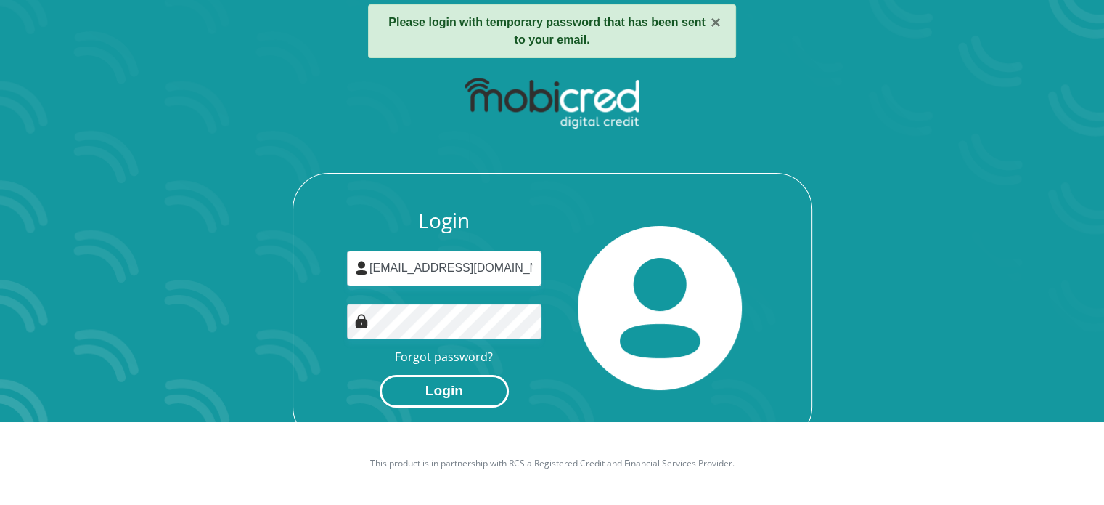
click at [452, 388] on button "Login" at bounding box center [444, 391] width 129 height 33
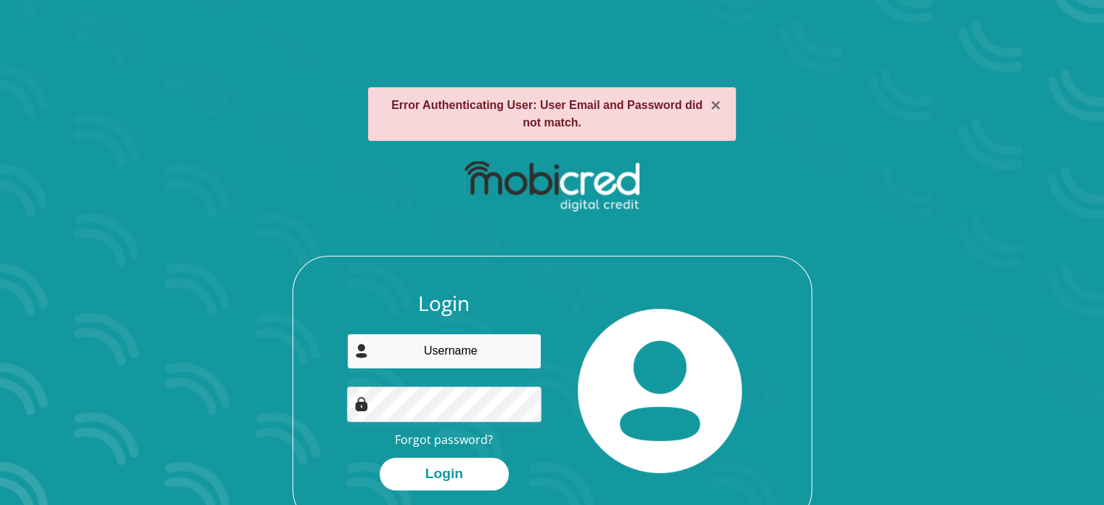
click at [493, 359] on input "email" at bounding box center [444, 351] width 195 height 36
type input "[EMAIL_ADDRESS][DOMAIN_NAME]"
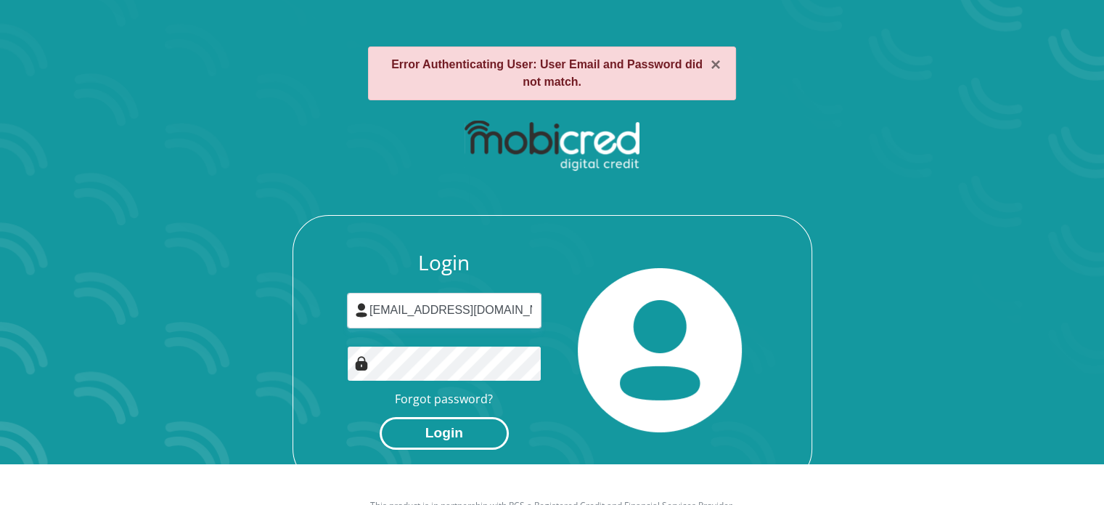
scroll to position [73, 0]
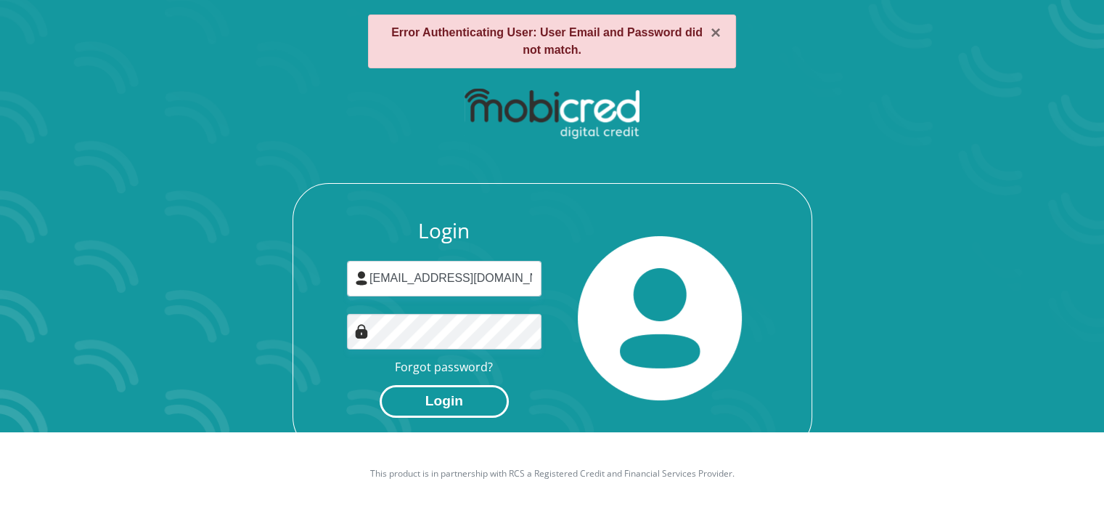
click at [429, 391] on button "Login" at bounding box center [444, 401] width 129 height 33
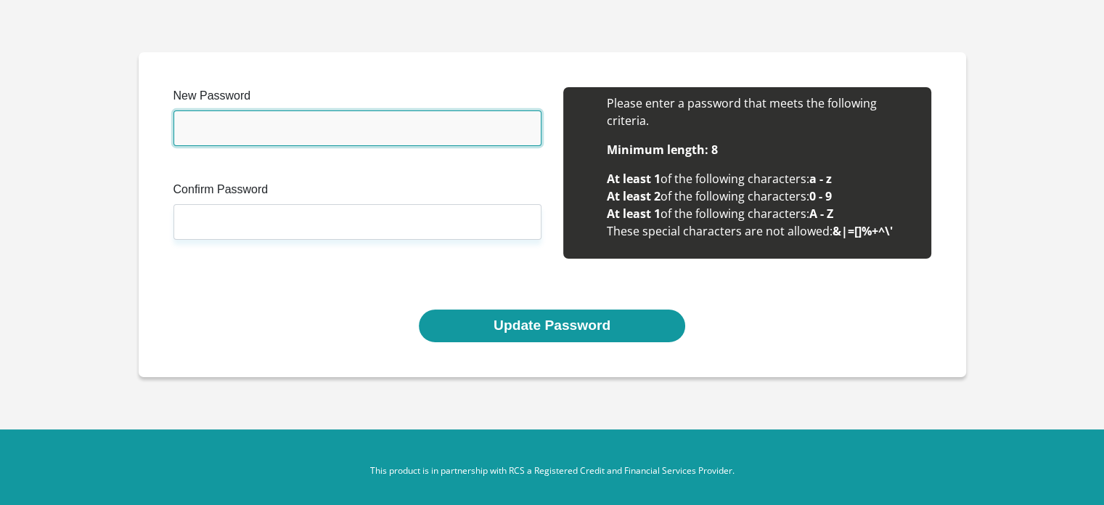
click at [399, 125] on input "New Password" at bounding box center [358, 128] width 368 height 36
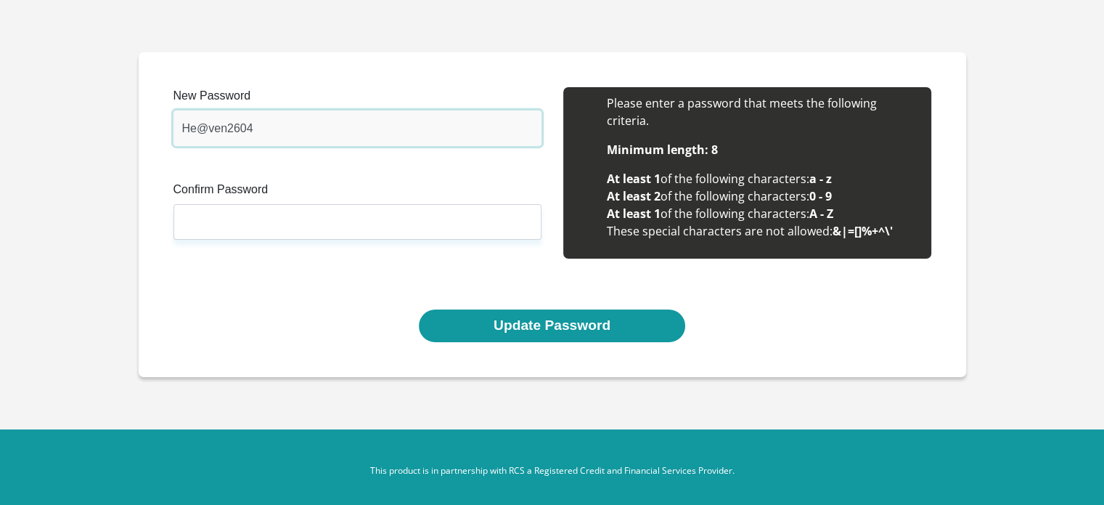
type input "He@ven2604"
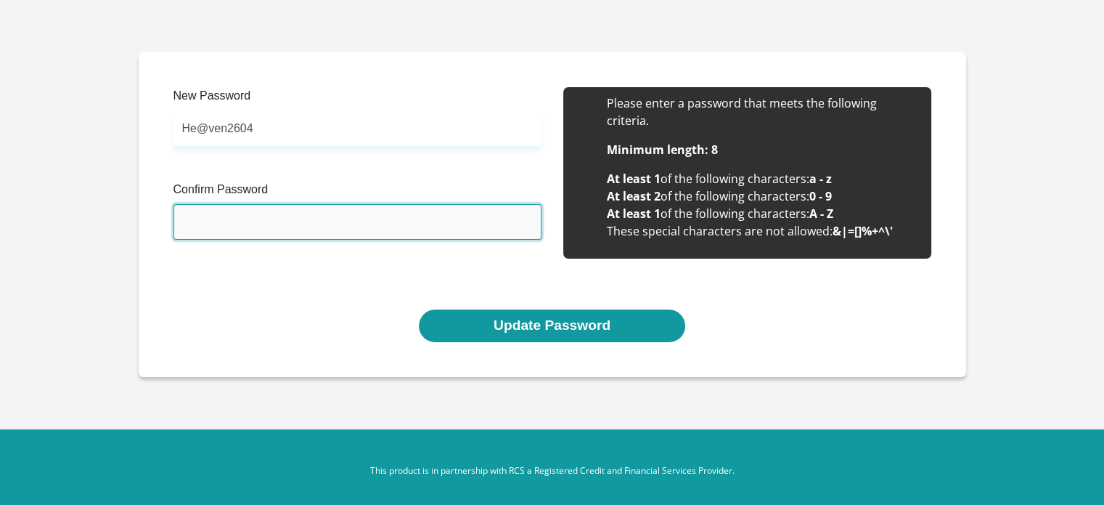
click at [232, 220] on input "Confirm Password" at bounding box center [358, 222] width 368 height 36
type input "H"
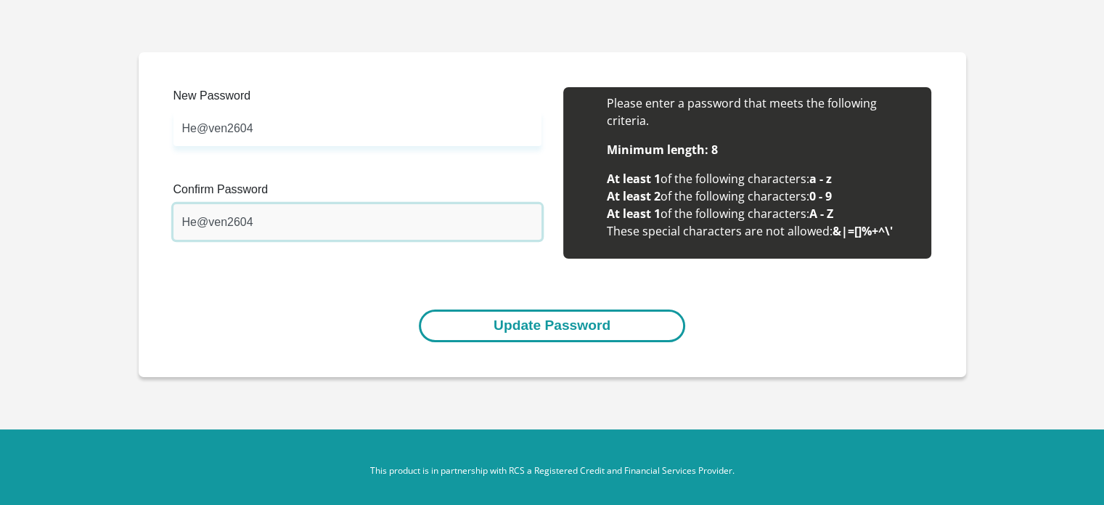
type input "He@ven2604"
click at [530, 325] on button "Update Password" at bounding box center [552, 325] width 266 height 33
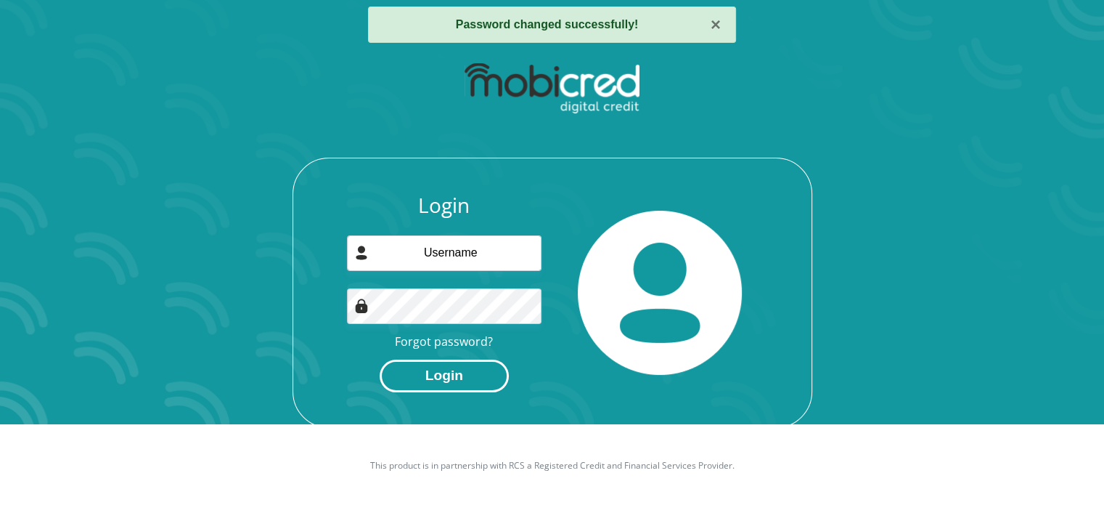
scroll to position [83, 0]
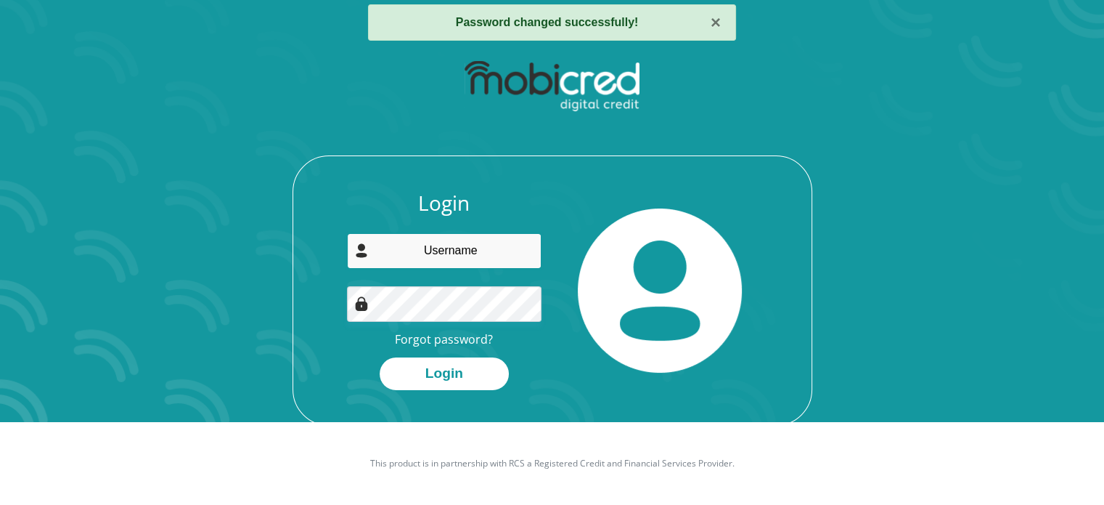
click at [480, 258] on input "email" at bounding box center [444, 251] width 195 height 36
type input "[EMAIL_ADDRESS][DOMAIN_NAME]"
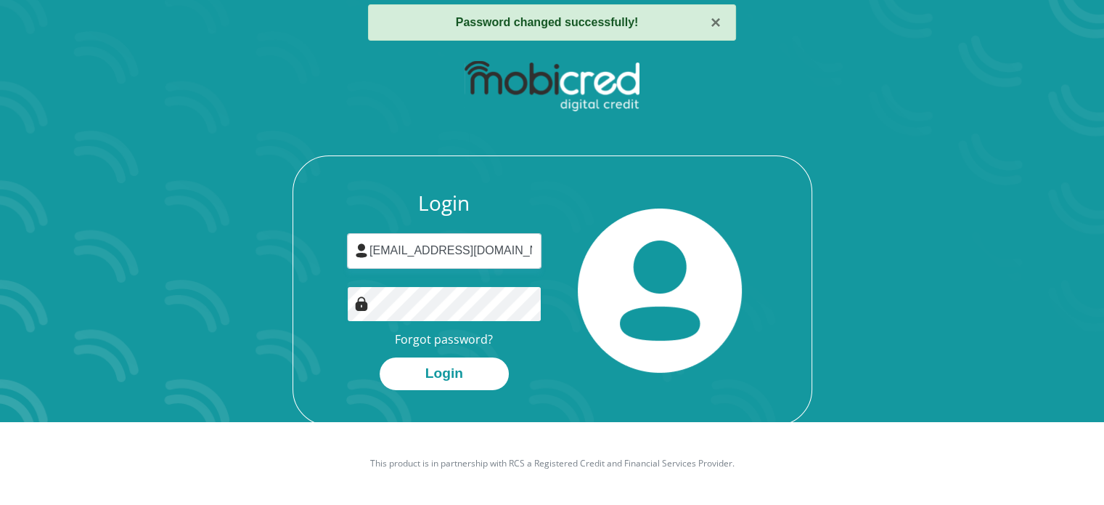
click at [380, 357] on button "Login" at bounding box center [444, 373] width 129 height 33
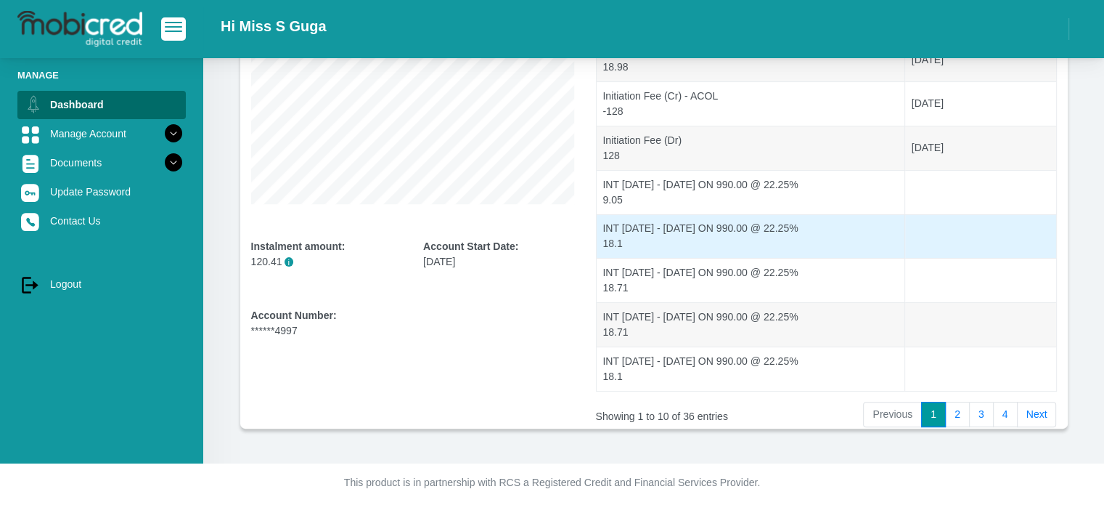
scroll to position [311, 0]
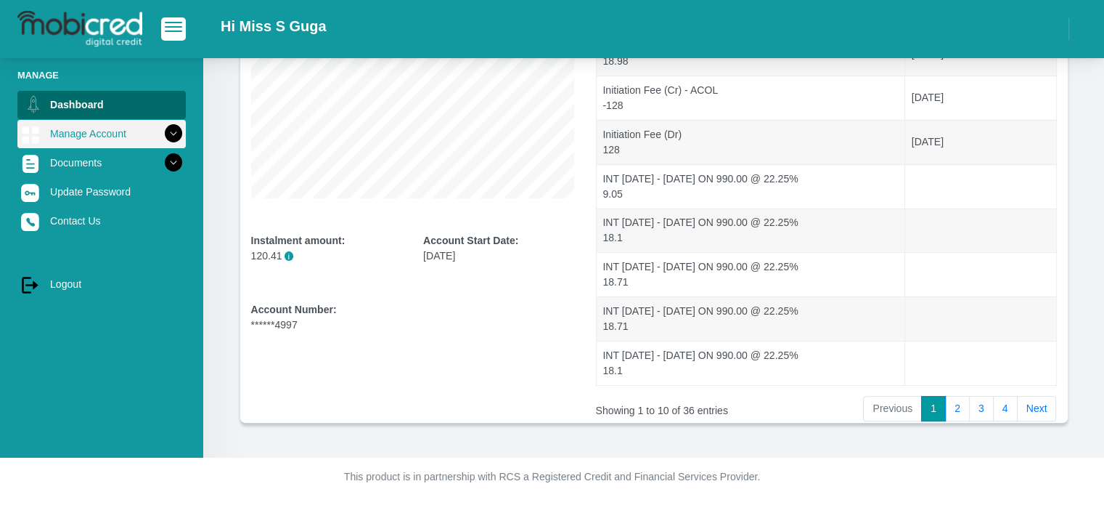
click at [112, 144] on link "Manage Account" at bounding box center [101, 134] width 168 height 28
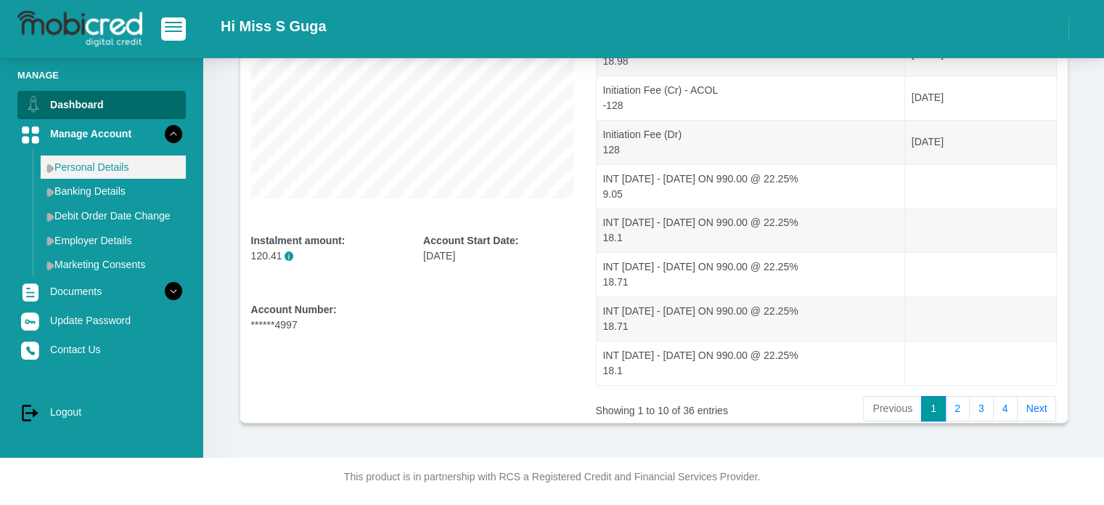
click at [107, 173] on link "Personal Details" at bounding box center [113, 166] width 145 height 23
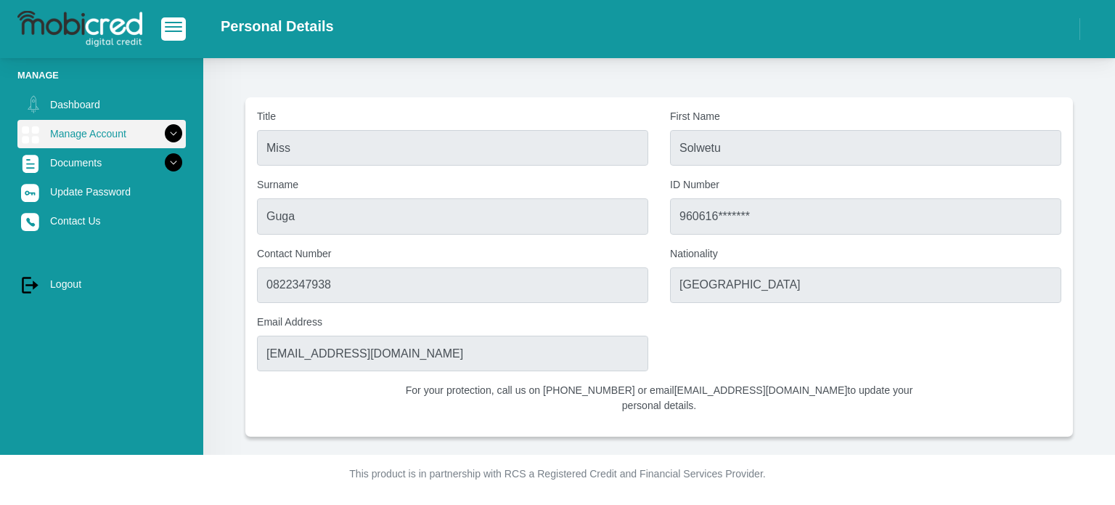
click at [105, 139] on link "Manage Account" at bounding box center [101, 134] width 168 height 28
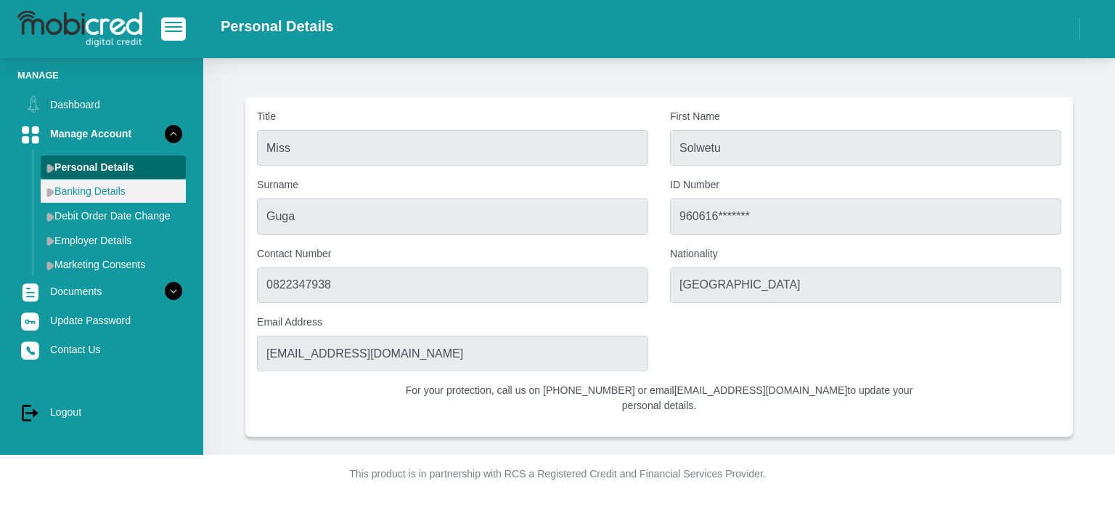
click at [116, 195] on link "Banking Details" at bounding box center [113, 190] width 145 height 23
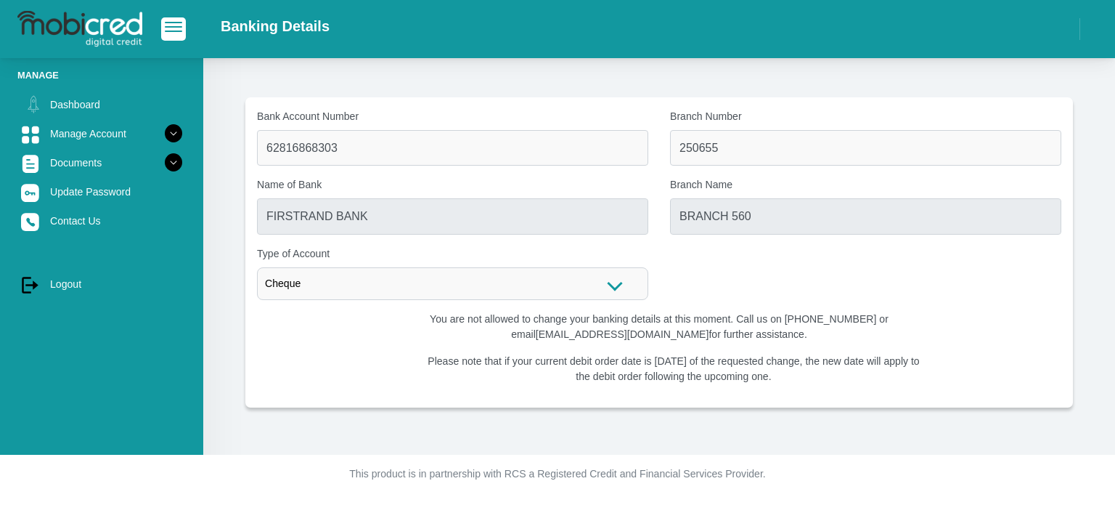
click at [599, 235] on div "Bank Account Number 62816868303 Branch Number 250655 Name of Bank FIRSTRAND BAN…" at bounding box center [659, 210] width 826 height 203
click at [622, 290] on div "Cheque" at bounding box center [452, 283] width 391 height 33
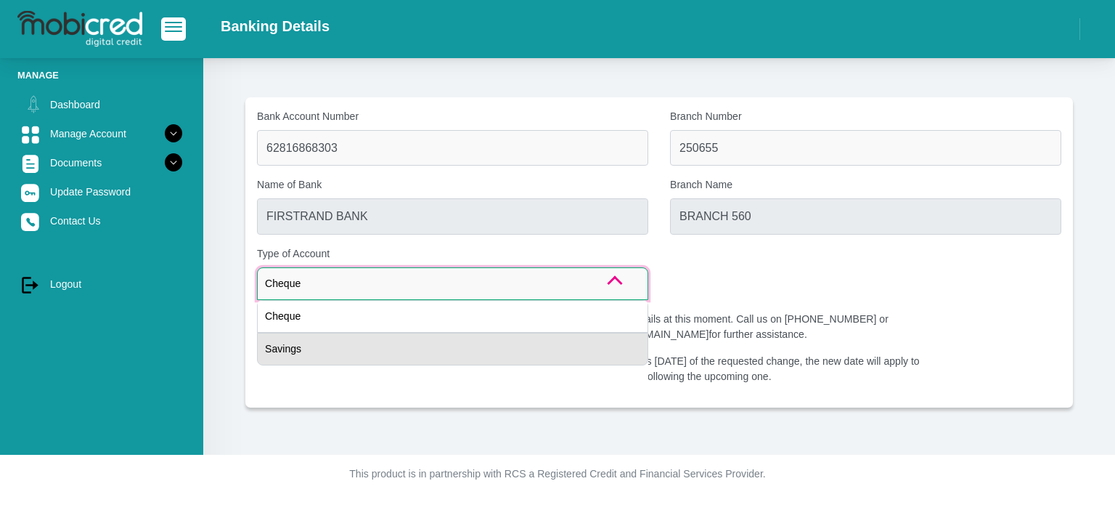
click at [428, 342] on div "Savings" at bounding box center [452, 349] width 391 height 33
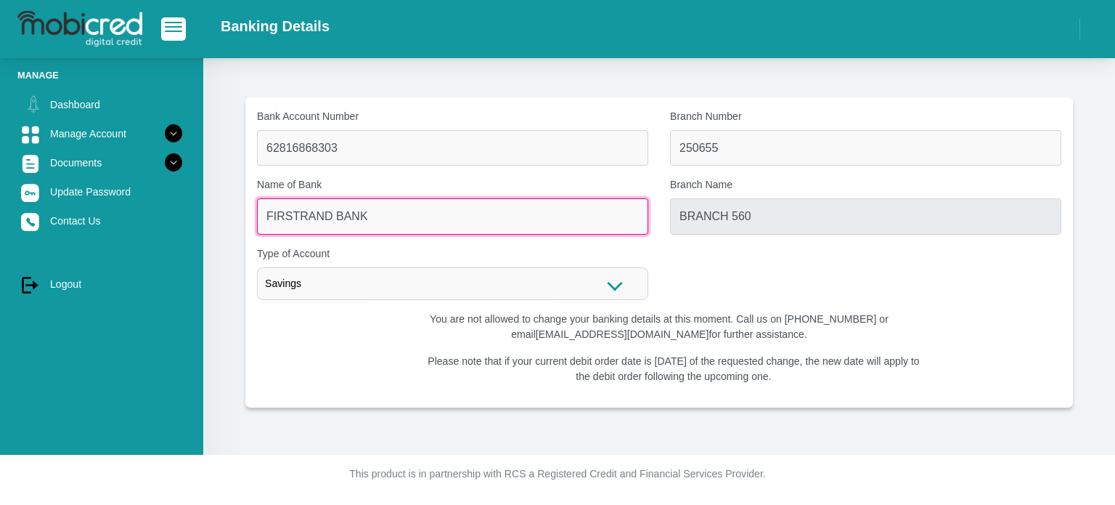
click at [430, 228] on input "FIRSTRAND BANK" at bounding box center [452, 216] width 391 height 36
drag, startPoint x: 346, startPoint y: 222, endPoint x: 373, endPoint y: 211, distance: 29.0
click at [350, 222] on input "FIRSTRAND BANK" at bounding box center [452, 216] width 391 height 36
drag, startPoint x: 373, startPoint y: 211, endPoint x: 201, endPoint y: 211, distance: 172.1
click at [208, 211] on div "Bank Account Number 62816868303 Branch Number 250655 Name of Bank FIRSTRAND BAN…" at bounding box center [659, 256] width 912 height 396
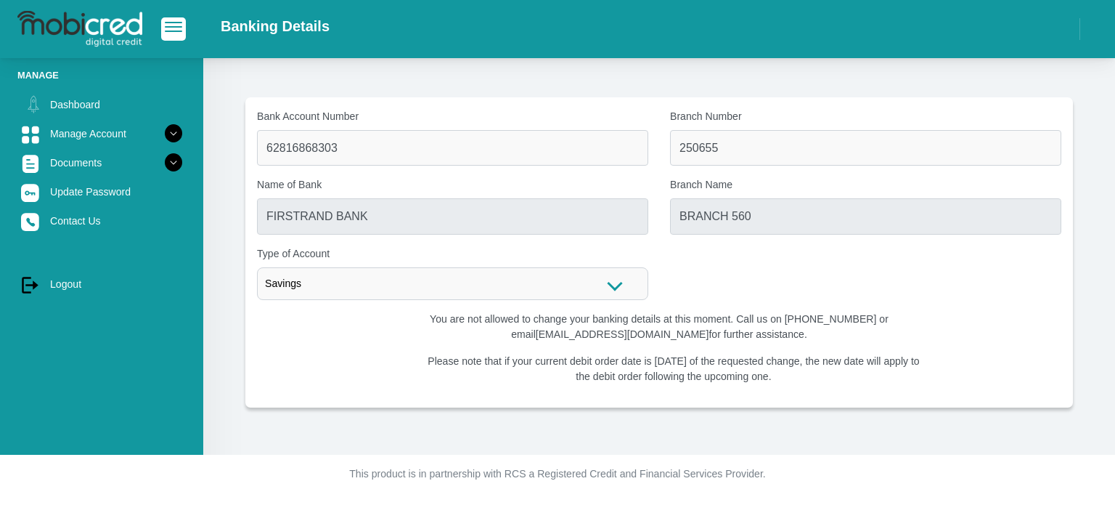
drag, startPoint x: 815, startPoint y: 188, endPoint x: 744, endPoint y: 187, distance: 71.9
click at [792, 187] on label "Branch Name" at bounding box center [865, 184] width 391 height 15
click at [792, 198] on input "BRANCH 560" at bounding box center [865, 216] width 391 height 36
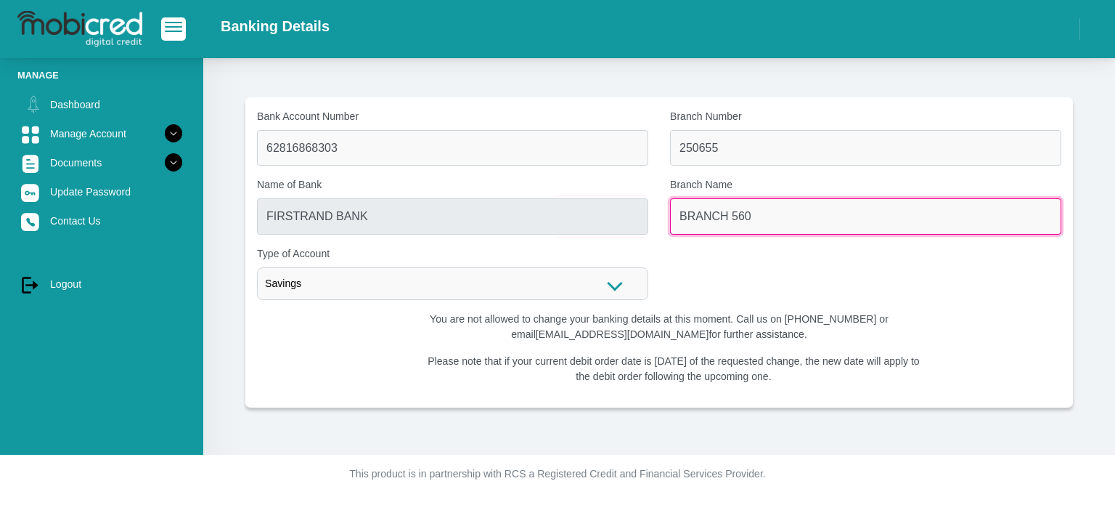
click at [709, 213] on input "BRANCH 560" at bounding box center [865, 216] width 391 height 36
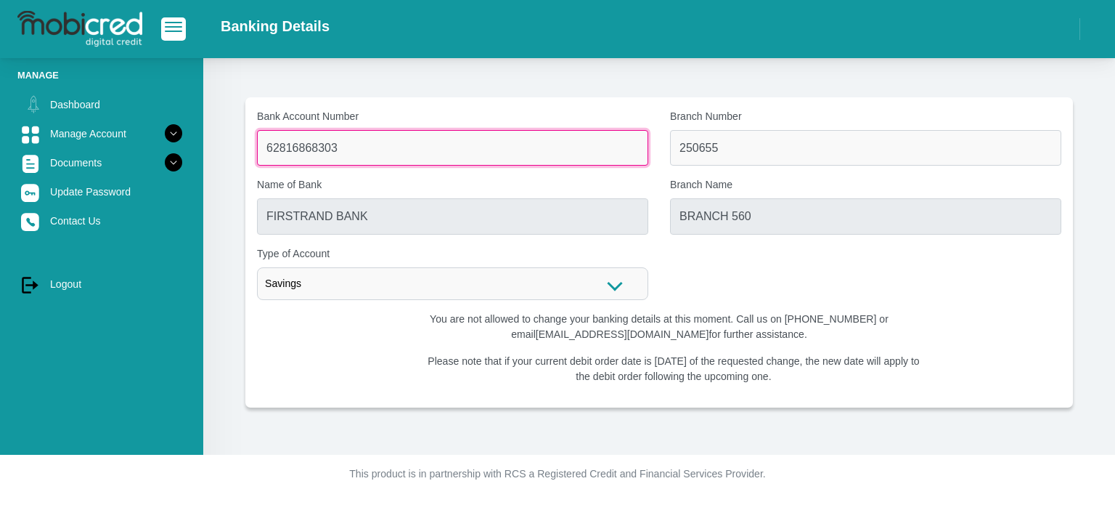
click at [408, 159] on input "62816868303" at bounding box center [452, 148] width 391 height 36
drag, startPoint x: 368, startPoint y: 144, endPoint x: 195, endPoint y: 150, distance: 173.6
click at [227, 145] on section "Bank Account Number 62816868303 Branch Number 250655 Name of Bank FIRSTRAND BAN…" at bounding box center [659, 252] width 868 height 310
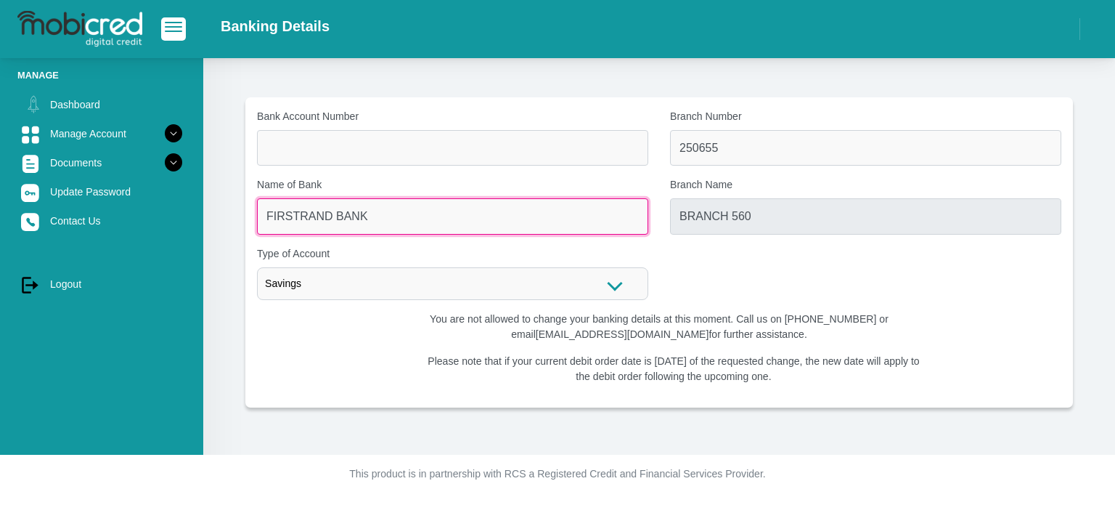
drag, startPoint x: 372, startPoint y: 221, endPoint x: 197, endPoint y: 221, distance: 175.0
click at [197, 221] on div "Manage Dashboard Manage Account Personal Details Banking Details" at bounding box center [557, 227] width 1115 height 455
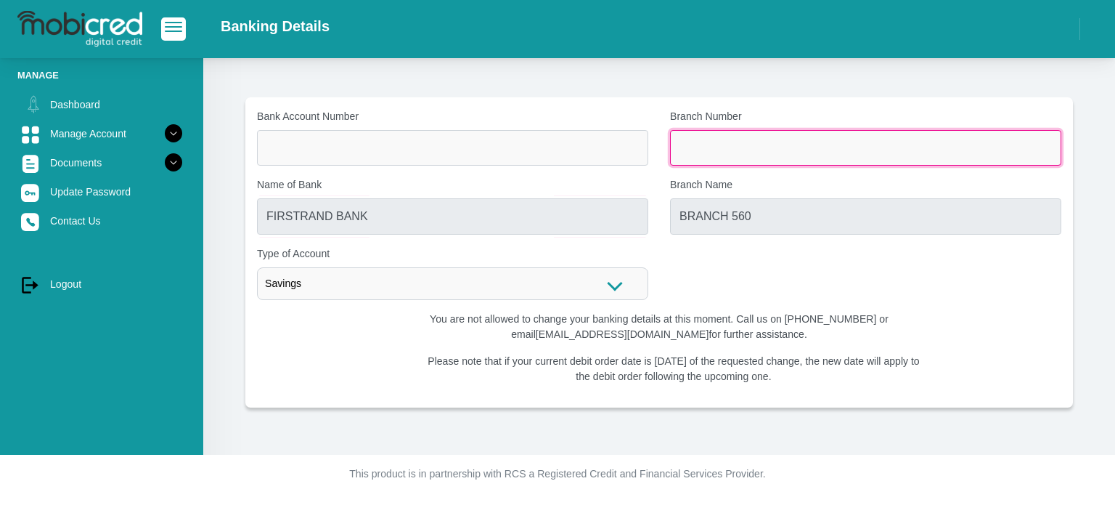
drag, startPoint x: 717, startPoint y: 152, endPoint x: 638, endPoint y: 150, distance: 78.4
click at [638, 150] on div "Bank Account Number Branch Number Name of Bank FIRSTRAND BANK Branch Name BRANC…" at bounding box center [659, 210] width 826 height 203
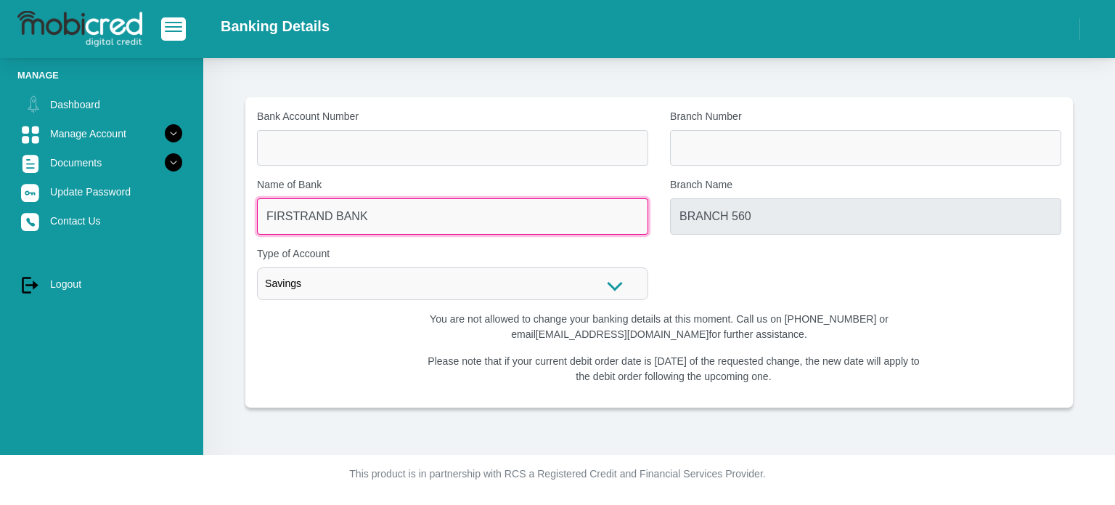
drag, startPoint x: 444, startPoint y: 229, endPoint x: 399, endPoint y: 221, distance: 45.6
click at [421, 225] on input "FIRSTRAND BANK" at bounding box center [452, 216] width 391 height 36
drag, startPoint x: 298, startPoint y: 205, endPoint x: 224, endPoint y: 205, distance: 74.1
click at [224, 205] on div "Bank Account Number Branch Number Name of Bank FIRSTRAND BANK Branch Name BRANC…" at bounding box center [659, 256] width 912 height 396
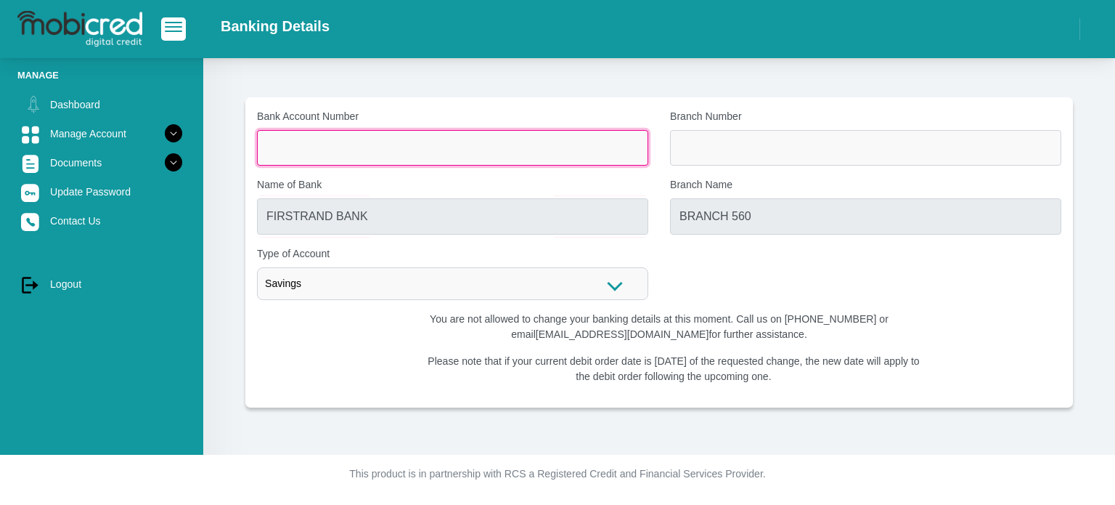
click at [328, 155] on input "Bank Account Number" at bounding box center [452, 148] width 391 height 36
type input "7"
type input "4"
type input "1461398175"
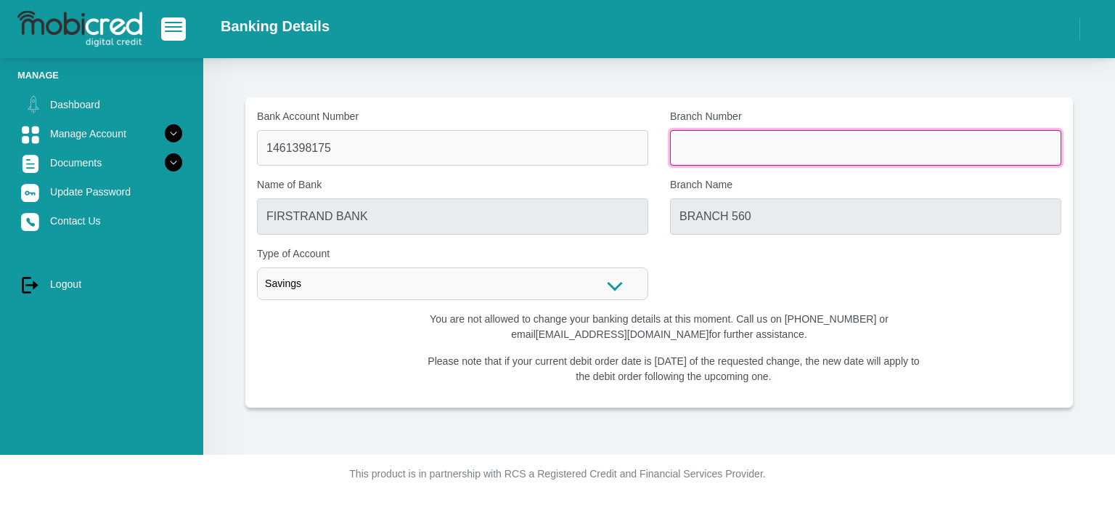
click at [725, 150] on input "Branch Number" at bounding box center [865, 148] width 391 height 36
type input "470010"
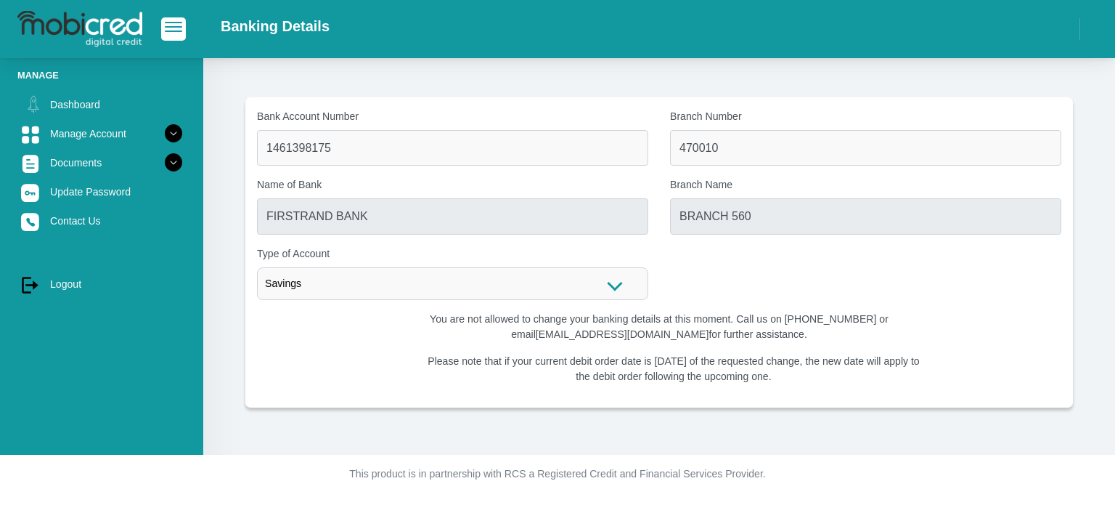
click at [404, 327] on p "You are not allowed to change your banking details at this moment. Call us on 0…" at bounding box center [659, 326] width 515 height 30
type input "CAPITEC BANK LIMITED"
type input "CAPITEC BANK CPC"
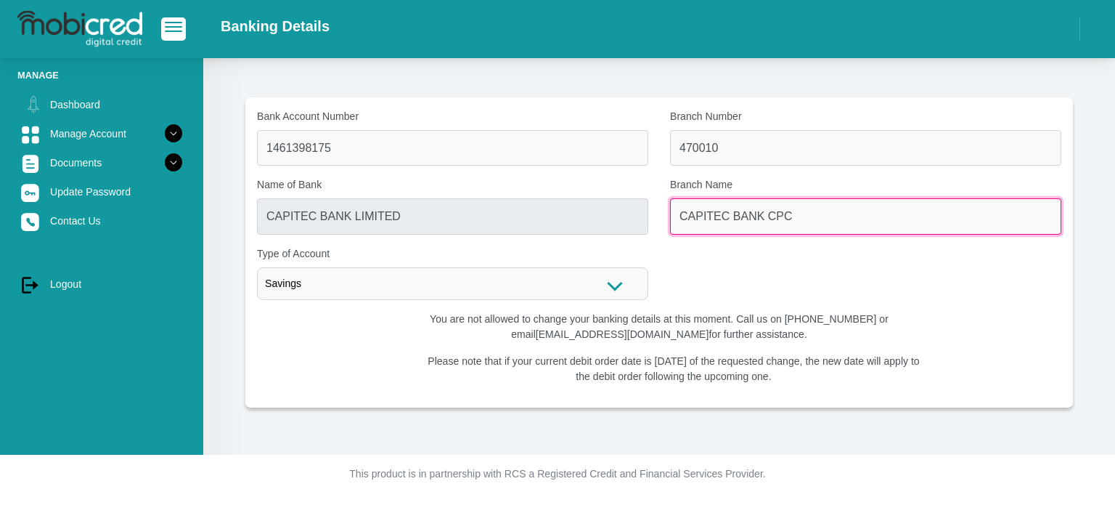
click at [765, 219] on input "CAPITEC BANK CPC" at bounding box center [865, 216] width 391 height 36
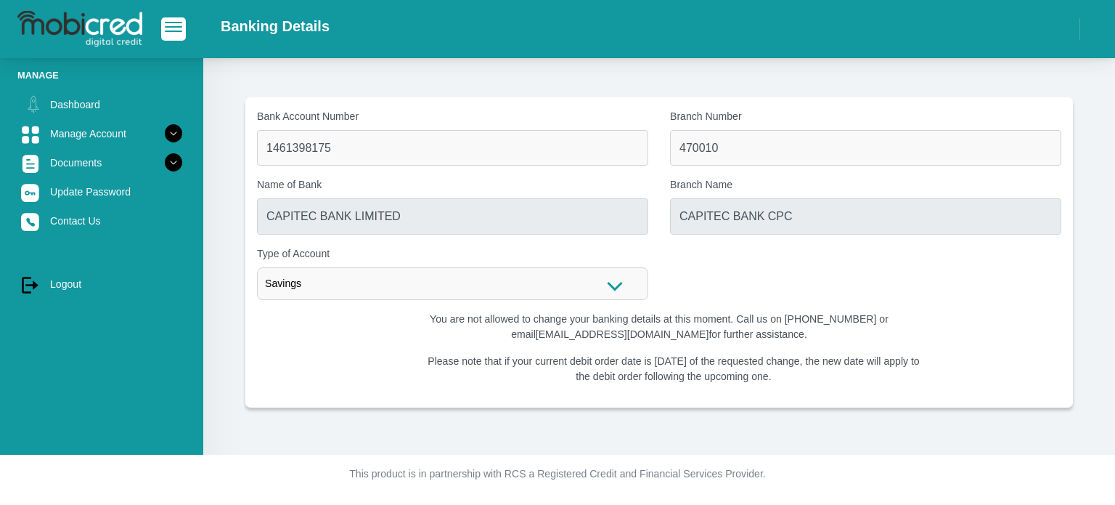
click at [749, 290] on div "Bank Account Number 1461398175 Branch Number 470010 Name of Bank CAPITEC BANK L…" at bounding box center [659, 210] width 826 height 203
click at [619, 283] on div "Savings" at bounding box center [452, 283] width 391 height 33
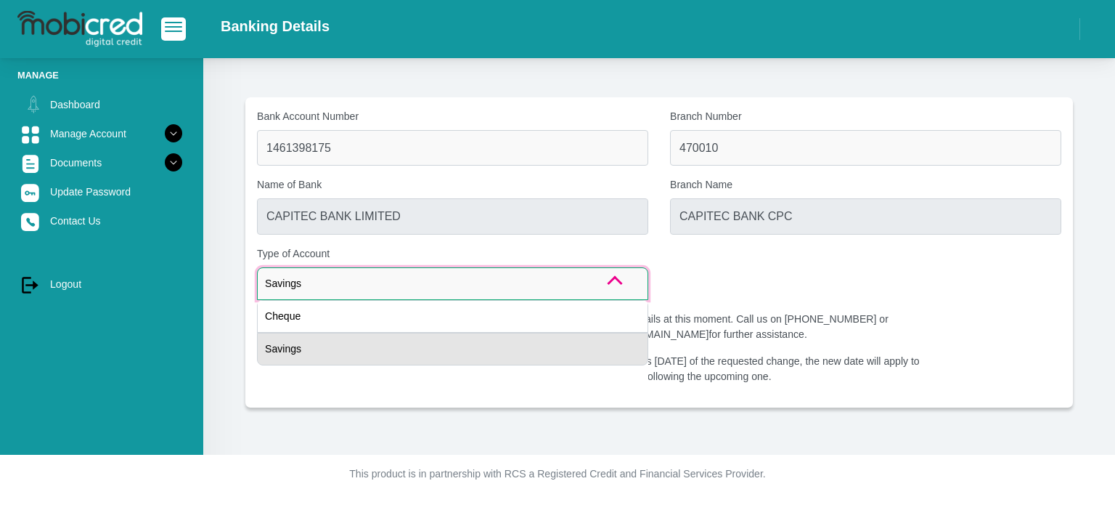
click at [528, 359] on div "Savings" at bounding box center [452, 349] width 391 height 33
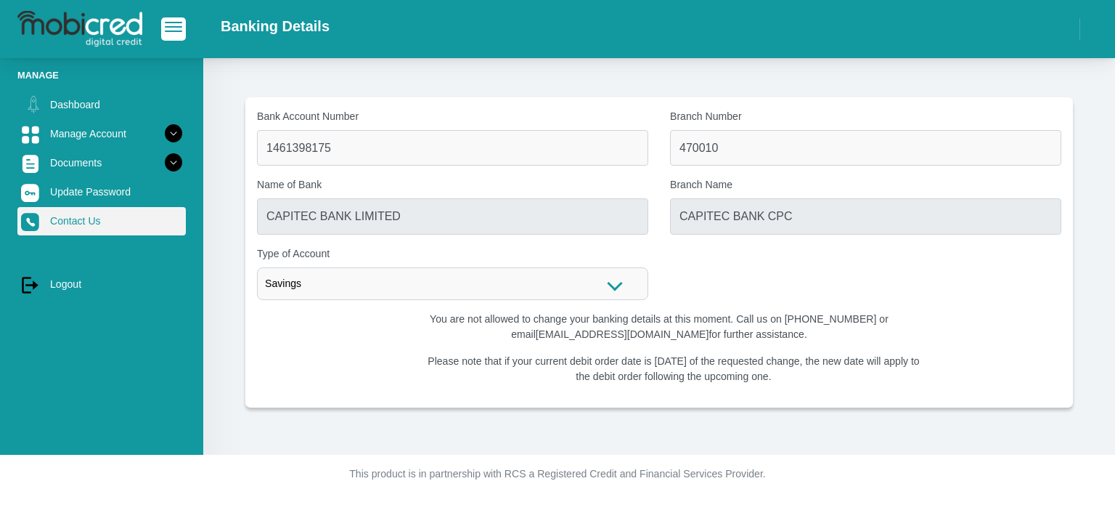
click at [73, 221] on link "Contact Us" at bounding box center [101, 221] width 168 height 28
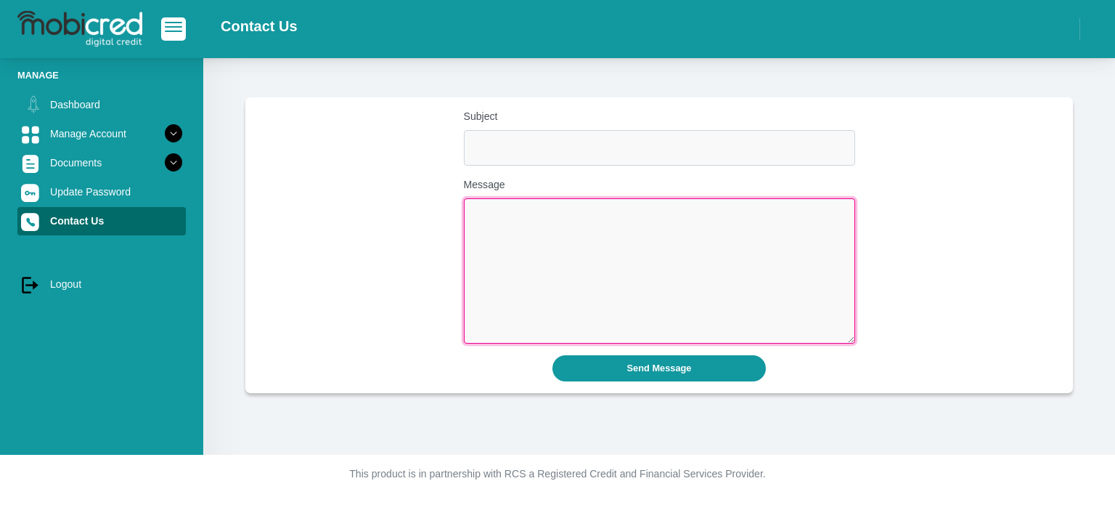
click at [516, 232] on textarea "Message" at bounding box center [659, 270] width 391 height 145
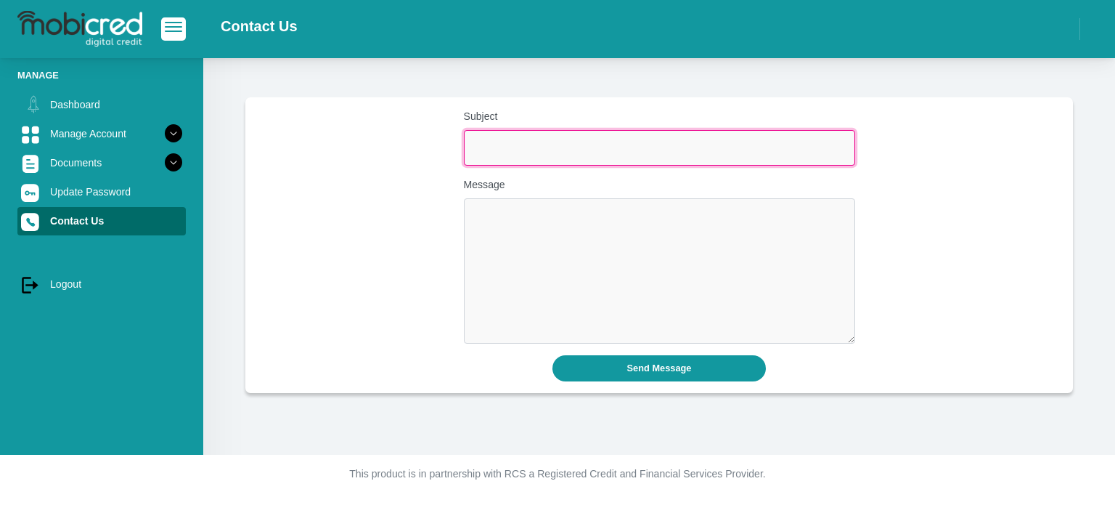
click at [494, 142] on input "Subject" at bounding box center [659, 148] width 391 height 36
click at [494, 144] on input "Subject" at bounding box center [659, 148] width 391 height 36
type input "d"
type input "Debit orde date"
